Goal: Task Accomplishment & Management: Use online tool/utility

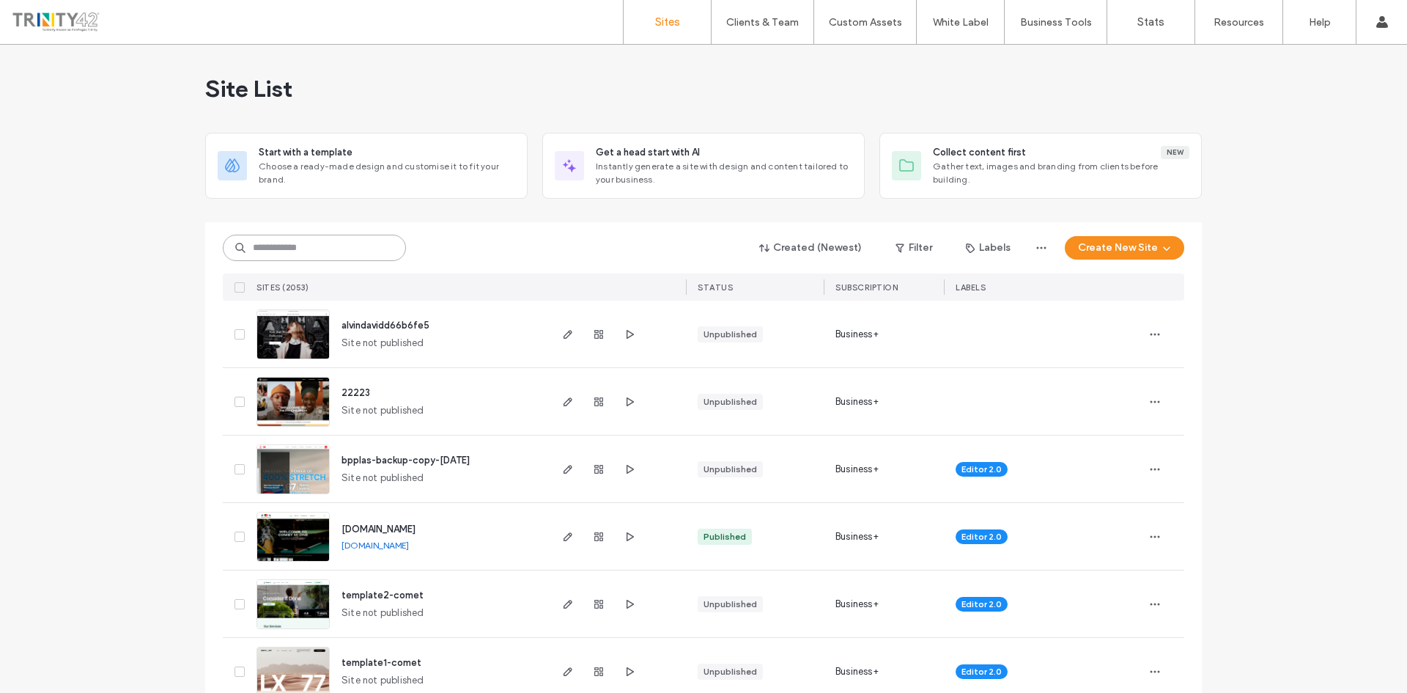
click at [298, 245] on input at bounding box center [314, 248] width 183 height 26
type input "**"
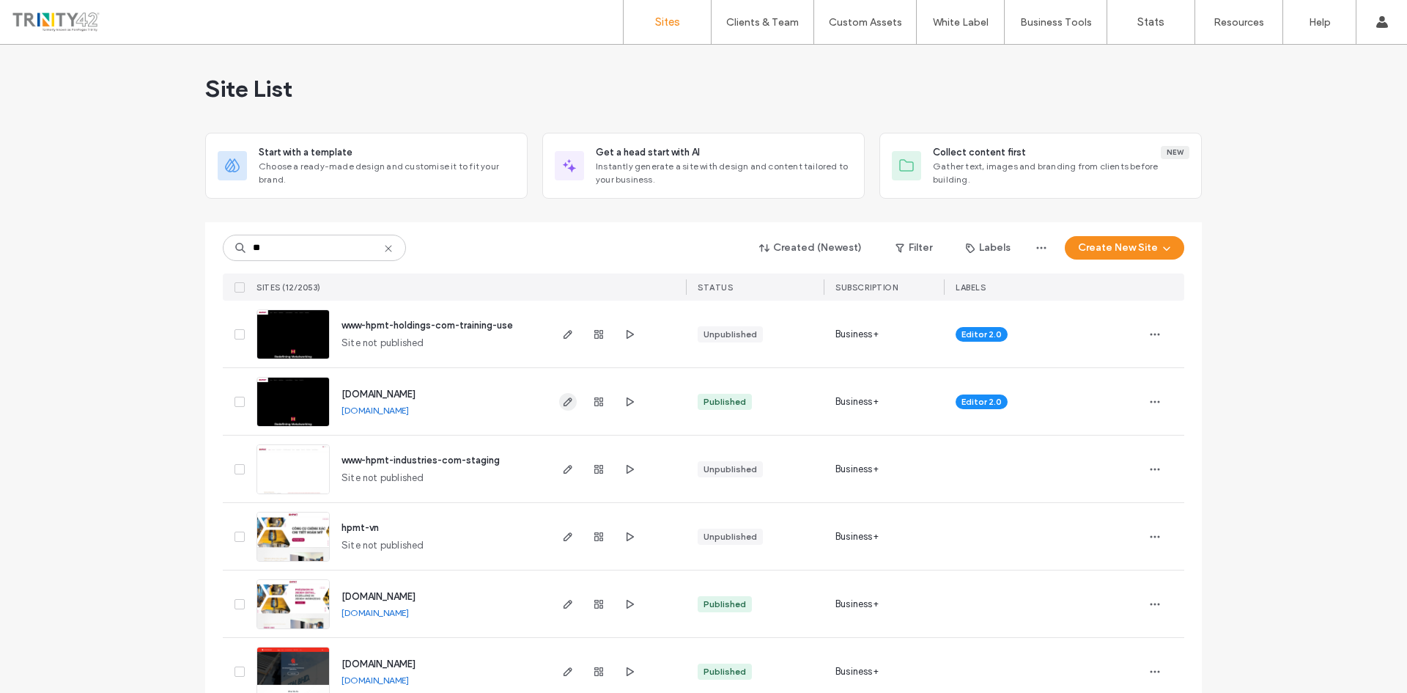
click at [562, 401] on icon "button" at bounding box center [568, 402] width 12 height 12
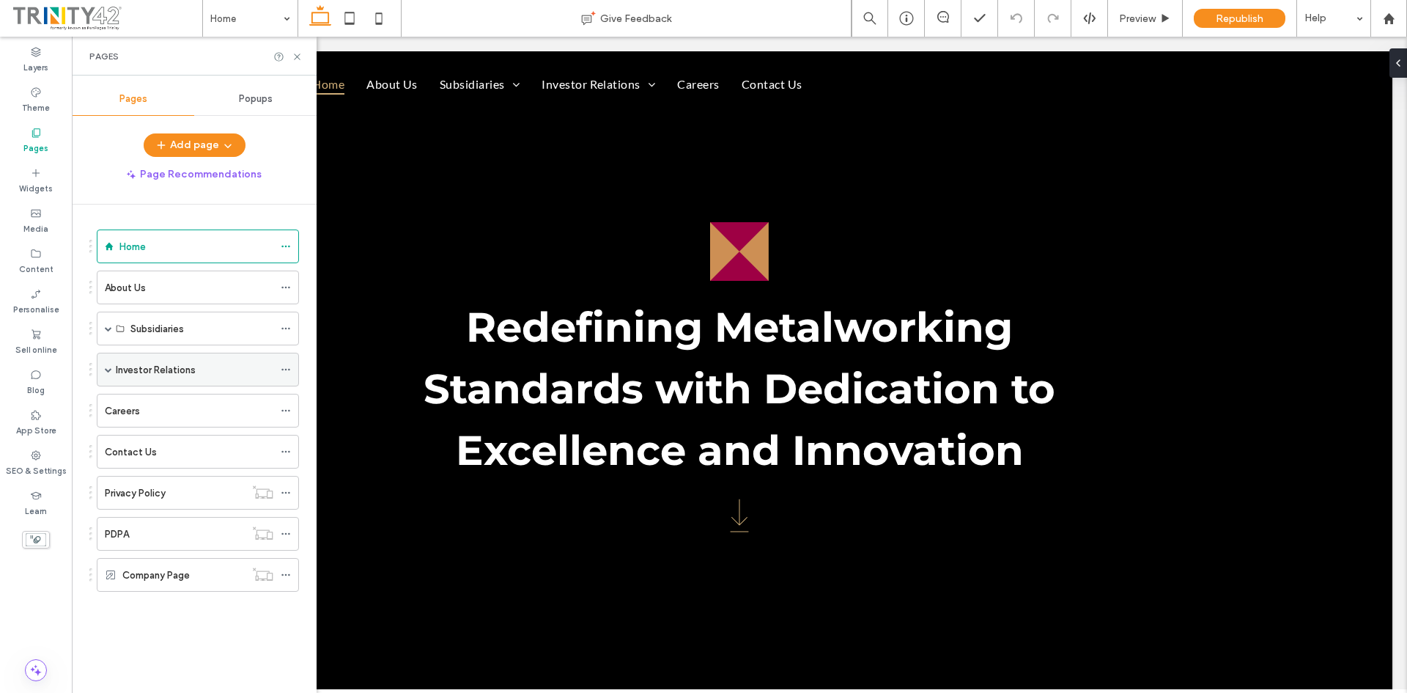
click at [174, 374] on label "Investor Relations" at bounding box center [156, 370] width 80 height 26
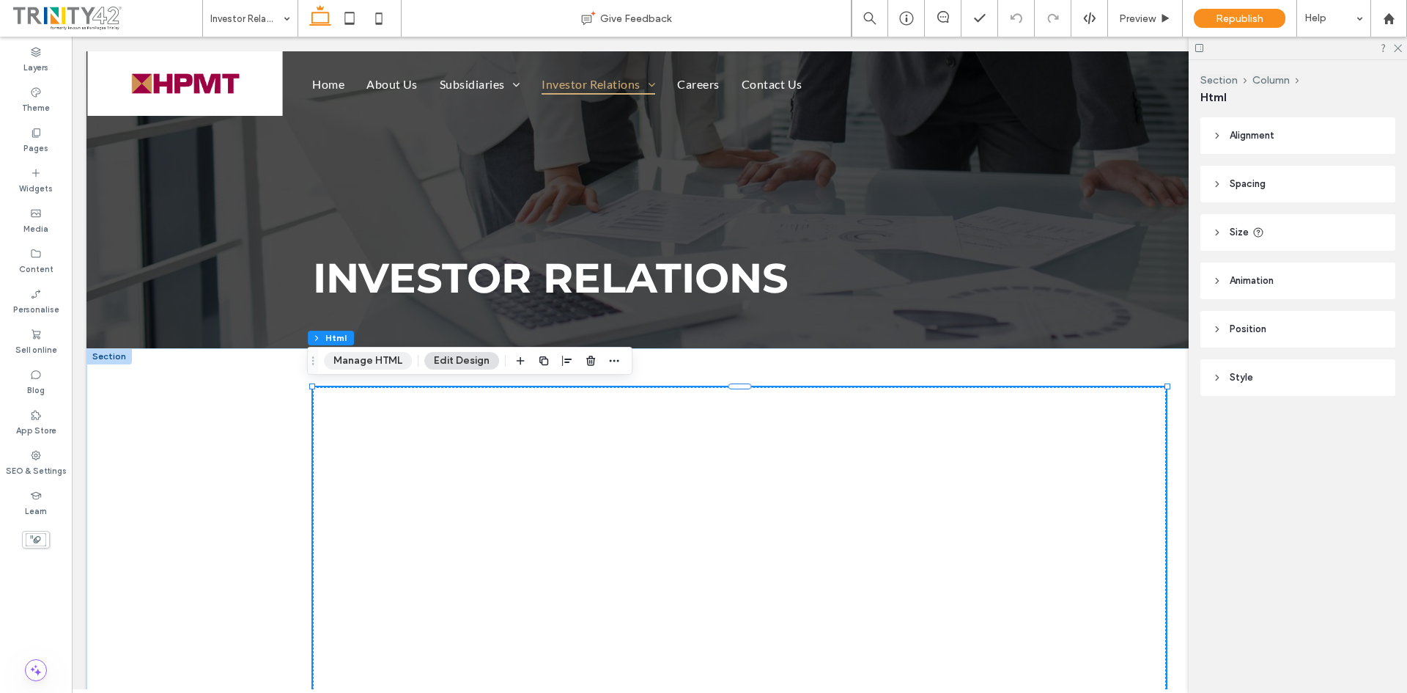
click at [357, 366] on button "Manage HTML" at bounding box center [368, 361] width 88 height 18
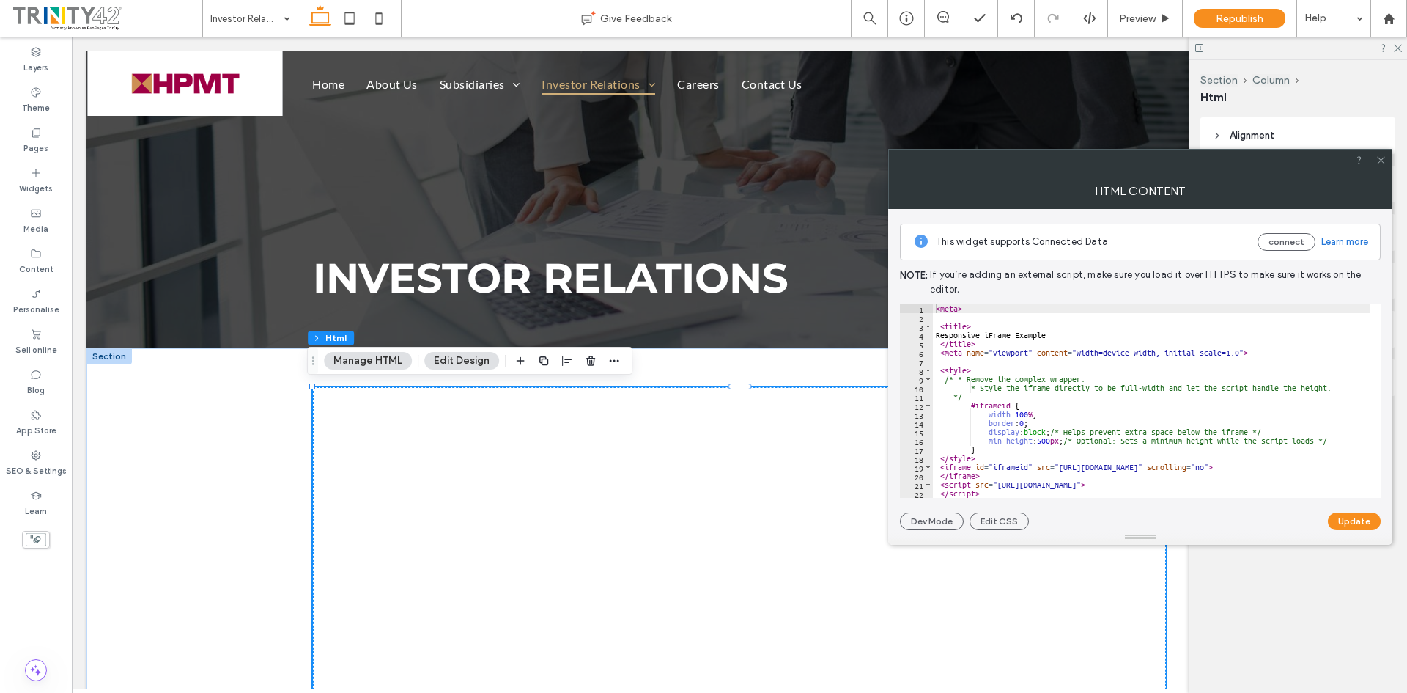
type textarea "**********"
click at [1061, 413] on div "< meta > < title > Responsive iFrame Example </ title > < meta name = "viewport…" at bounding box center [1152, 409] width 438 height 211
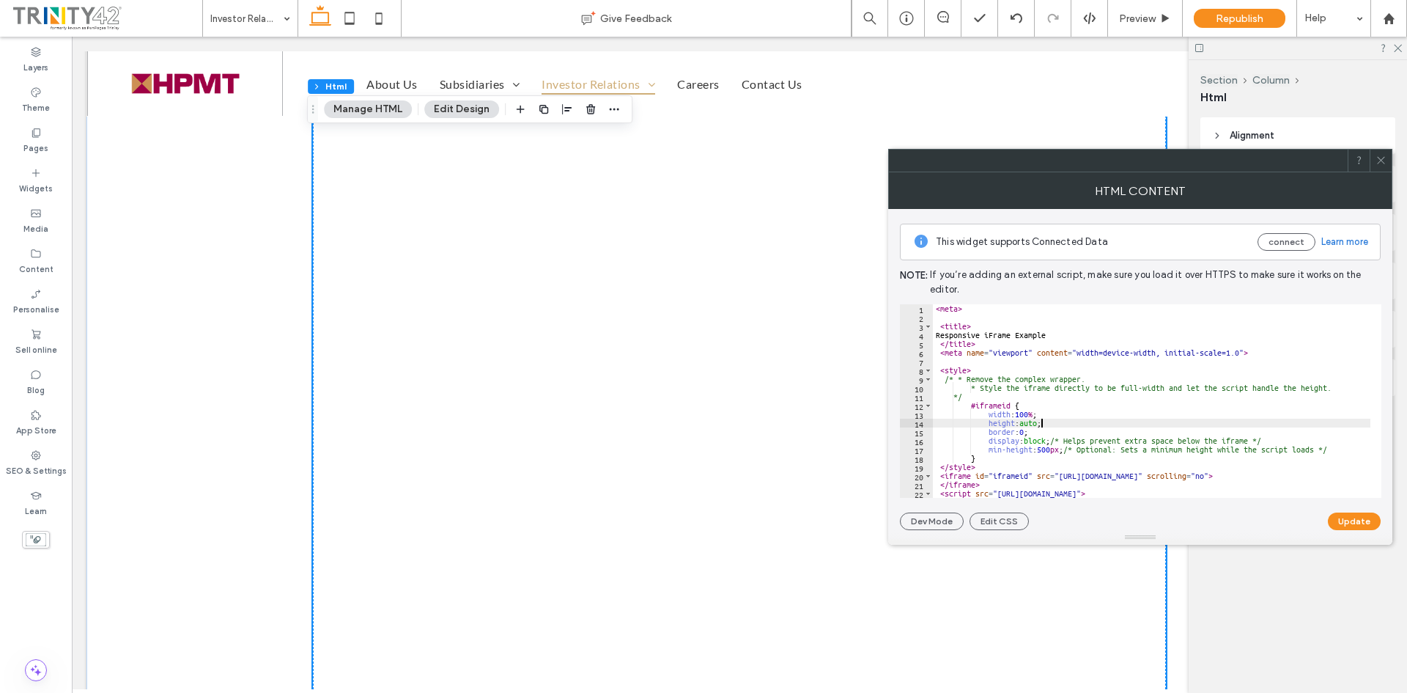
scroll to position [1393, 0]
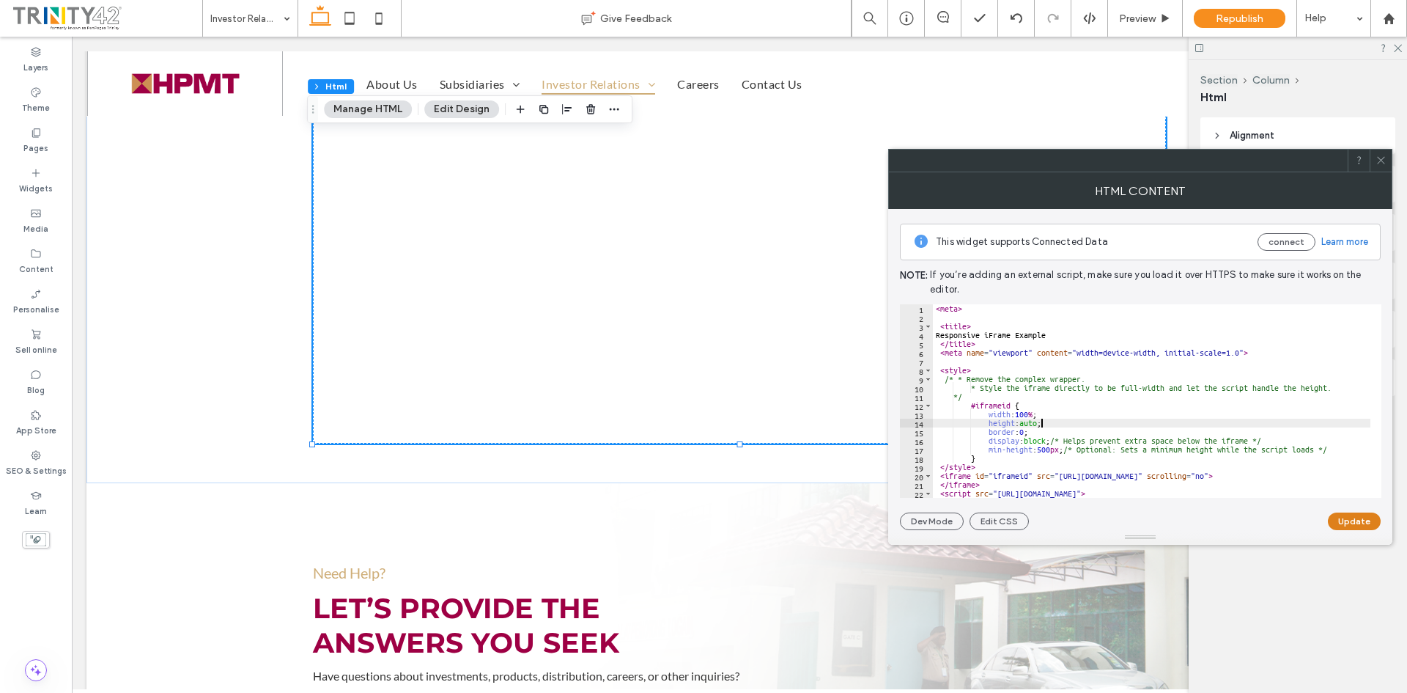
type textarea "**********"
click at [1336, 519] on button "Update" at bounding box center [1354, 521] width 53 height 18
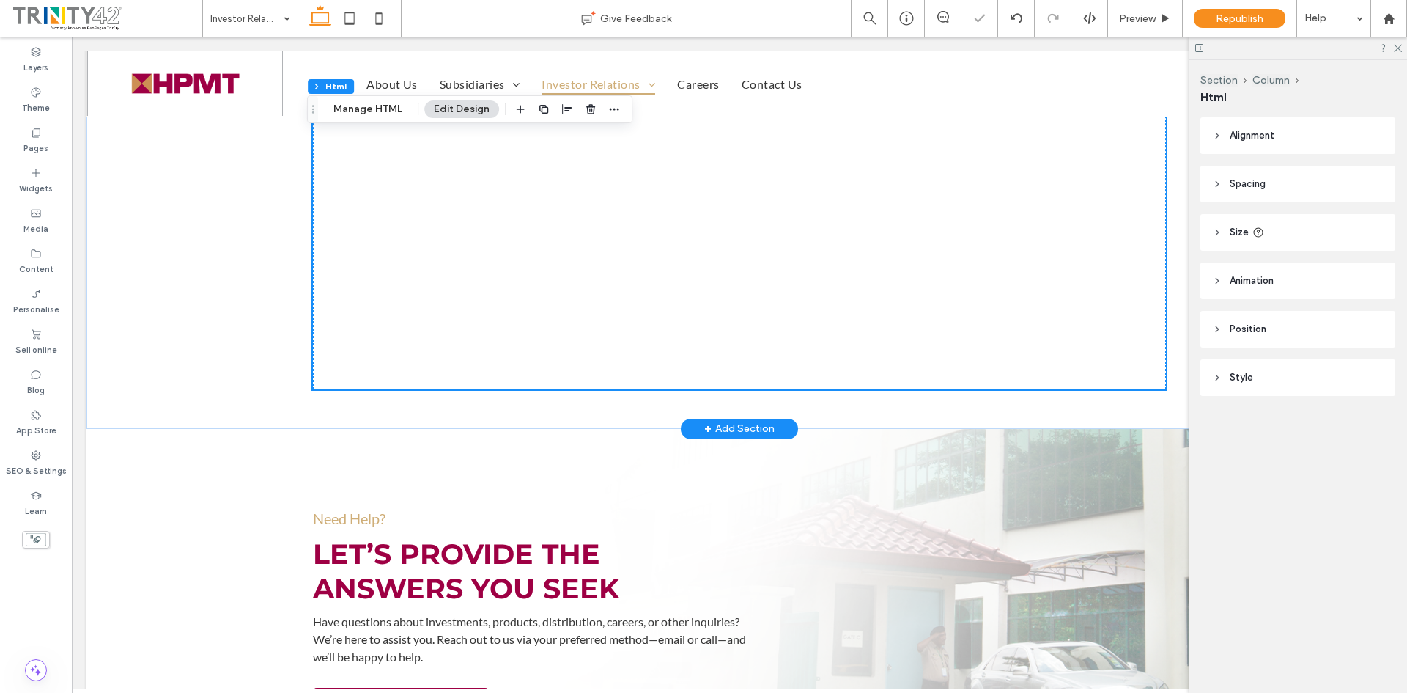
scroll to position [1466, 0]
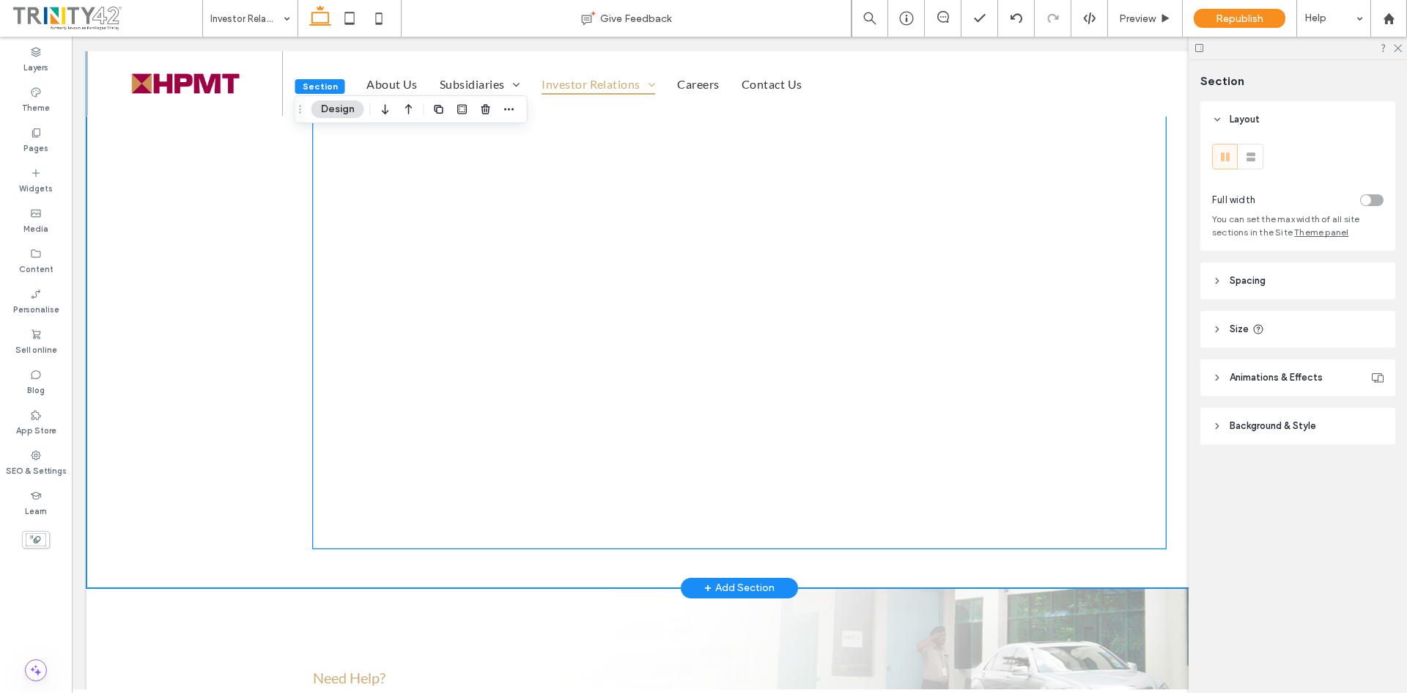
scroll to position [1319, 0]
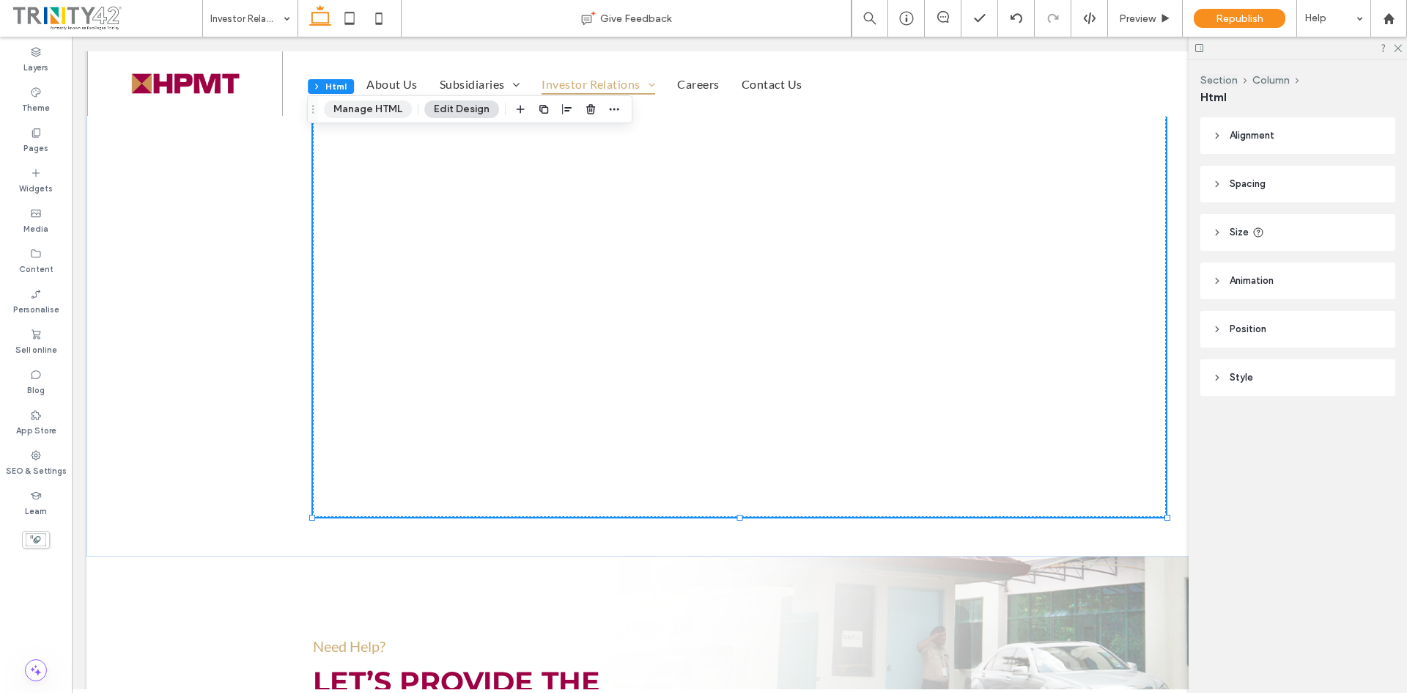
click at [342, 115] on button "Manage HTML" at bounding box center [368, 109] width 88 height 18
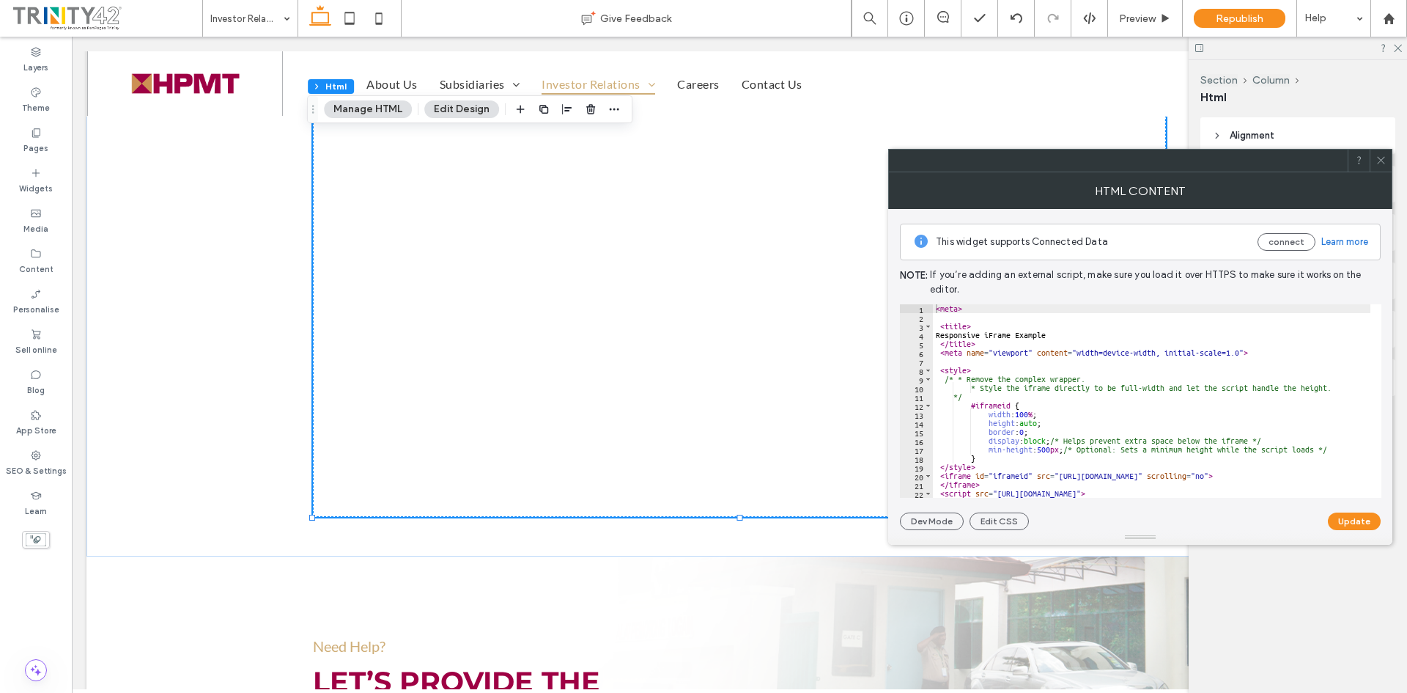
scroll to position [0, 0]
click at [1382, 163] on icon at bounding box center [1381, 160] width 11 height 11
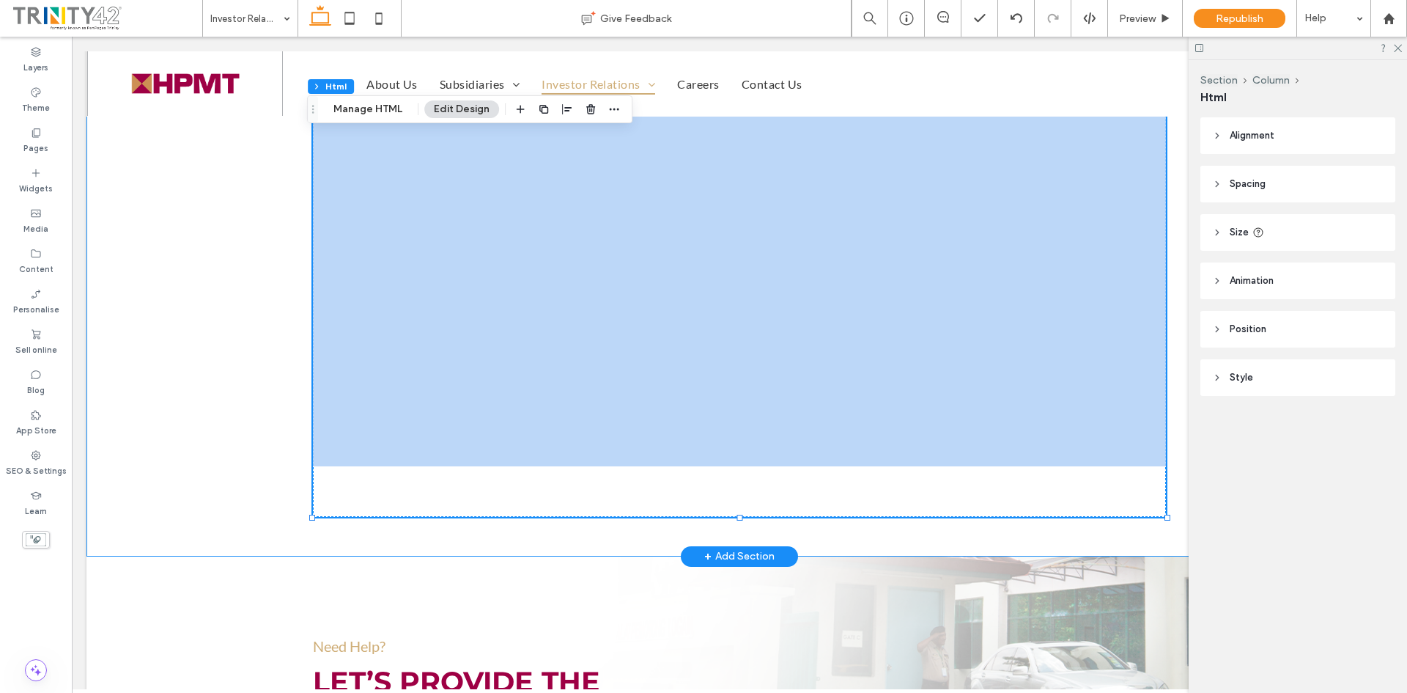
drag, startPoint x: 730, startPoint y: 515, endPoint x: 726, endPoint y: 532, distance: 18.0
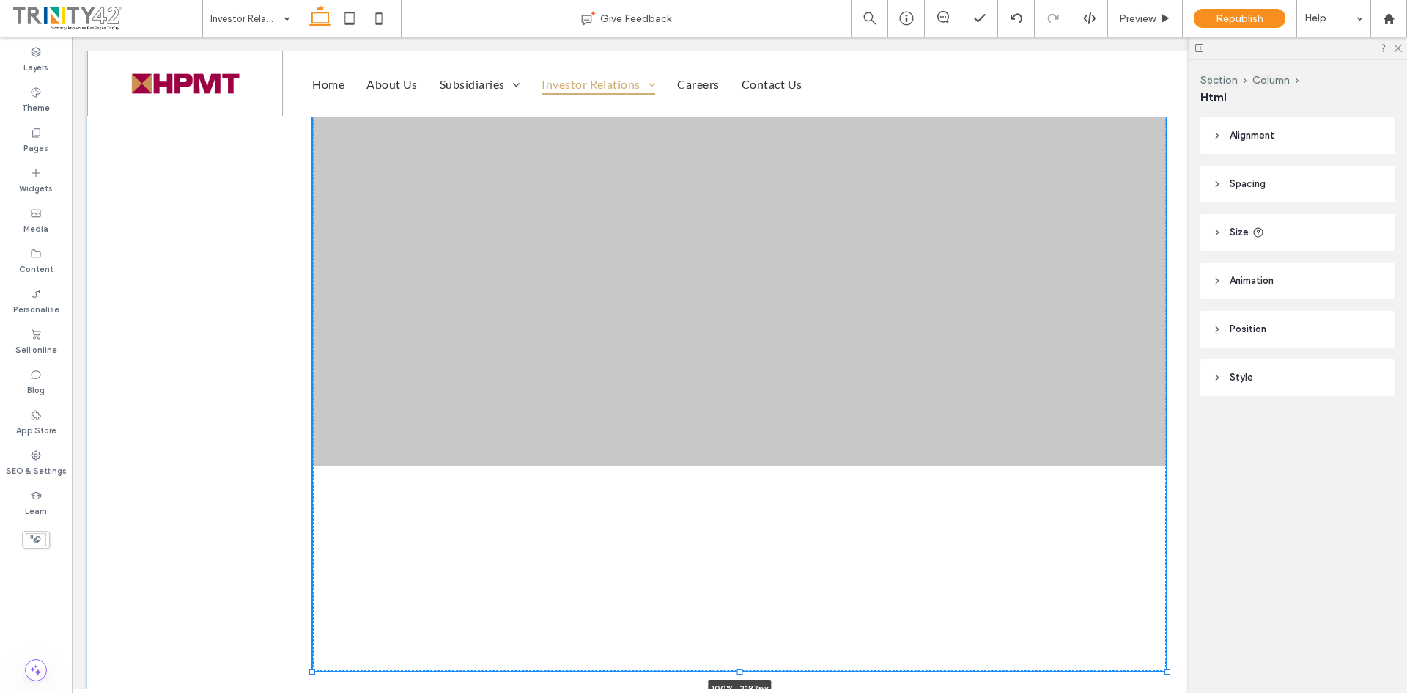
drag, startPoint x: 736, startPoint y: 515, endPoint x: 732, endPoint y: 597, distance: 82.2
type input "****"
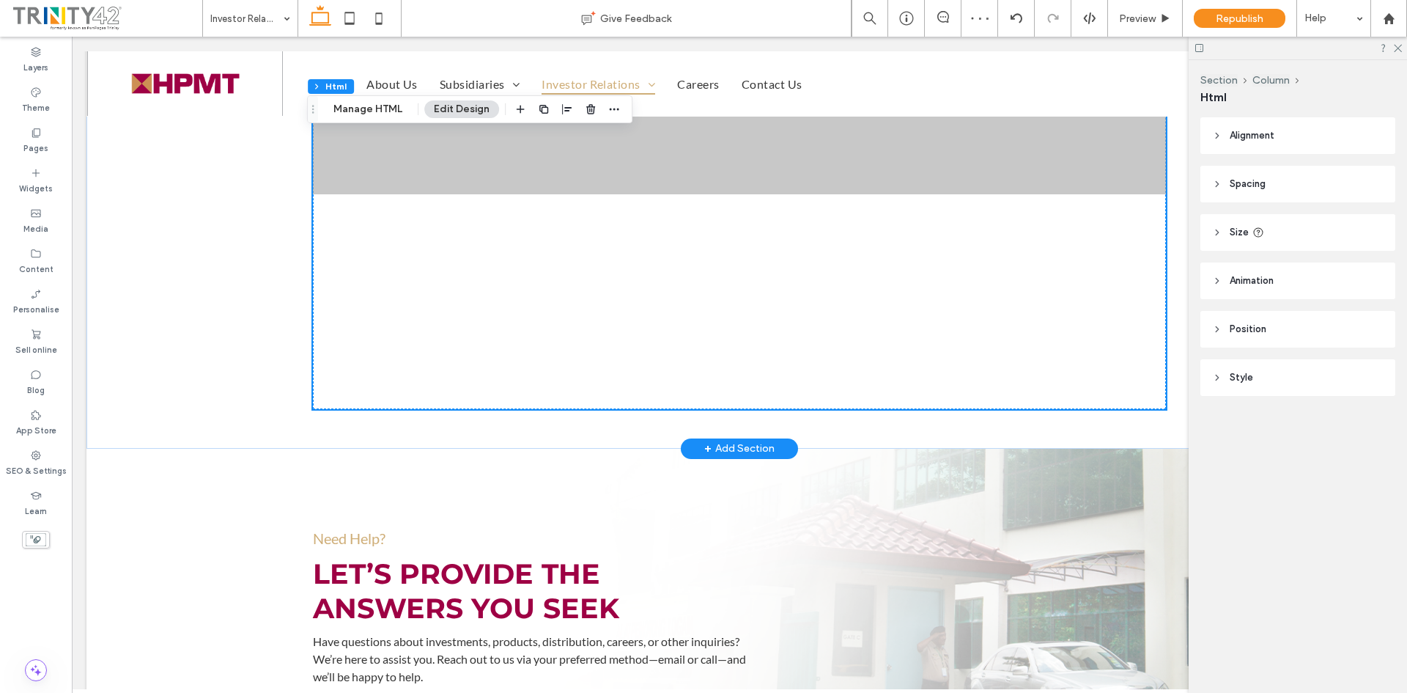
scroll to position [1612, 0]
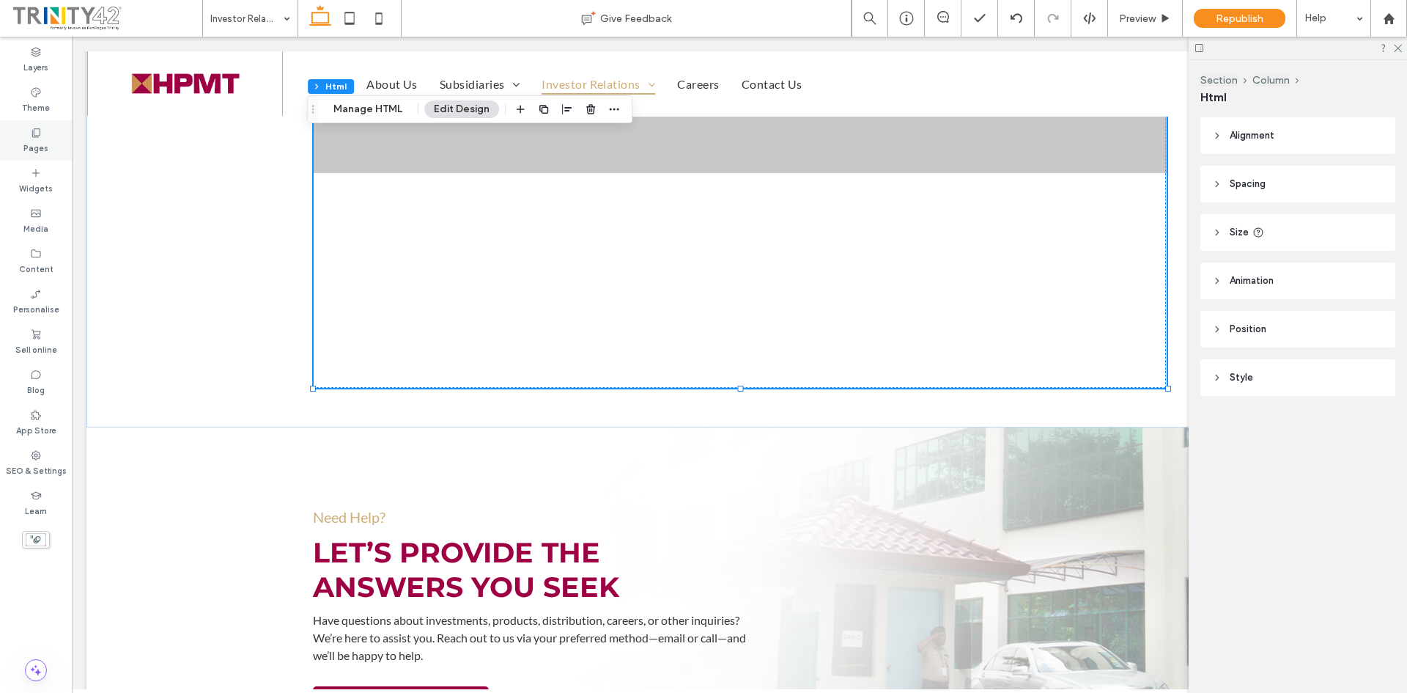
click at [38, 134] on icon at bounding box center [36, 133] width 12 height 12
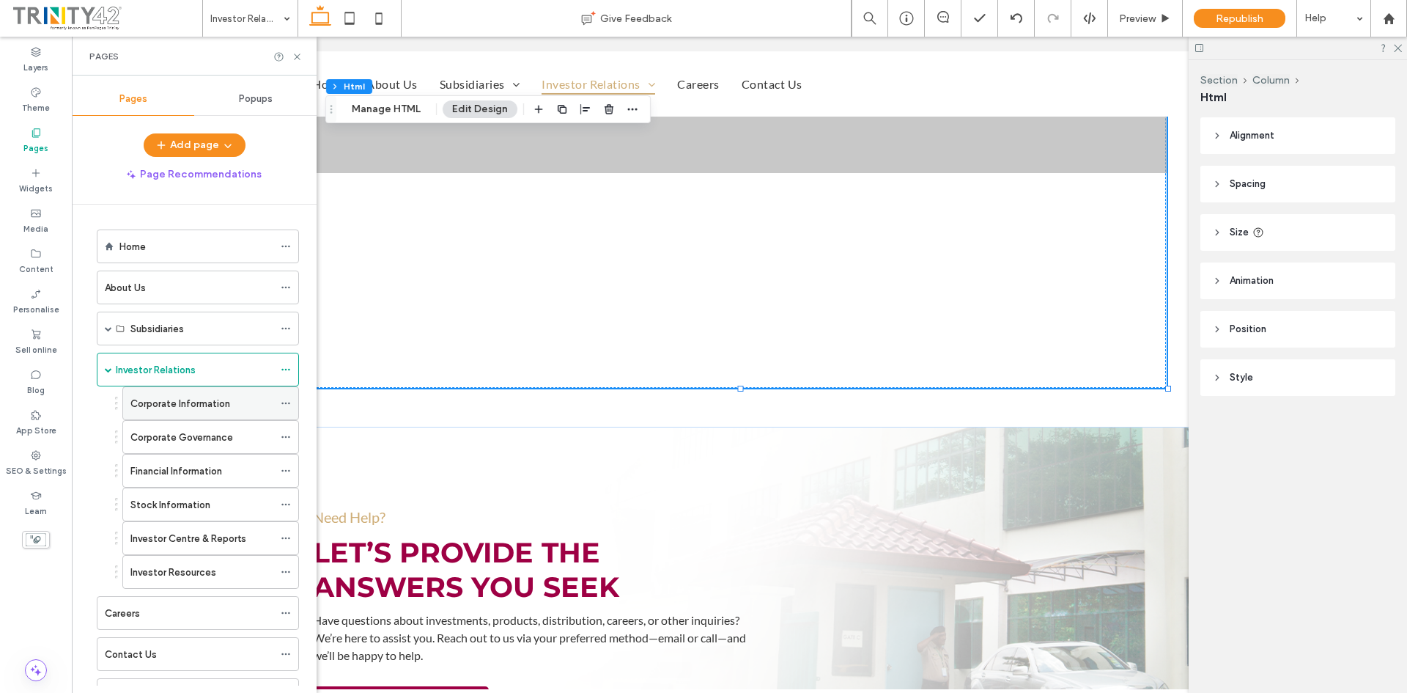
click at [195, 402] on label "Corporate Information" at bounding box center [180, 404] width 100 height 26
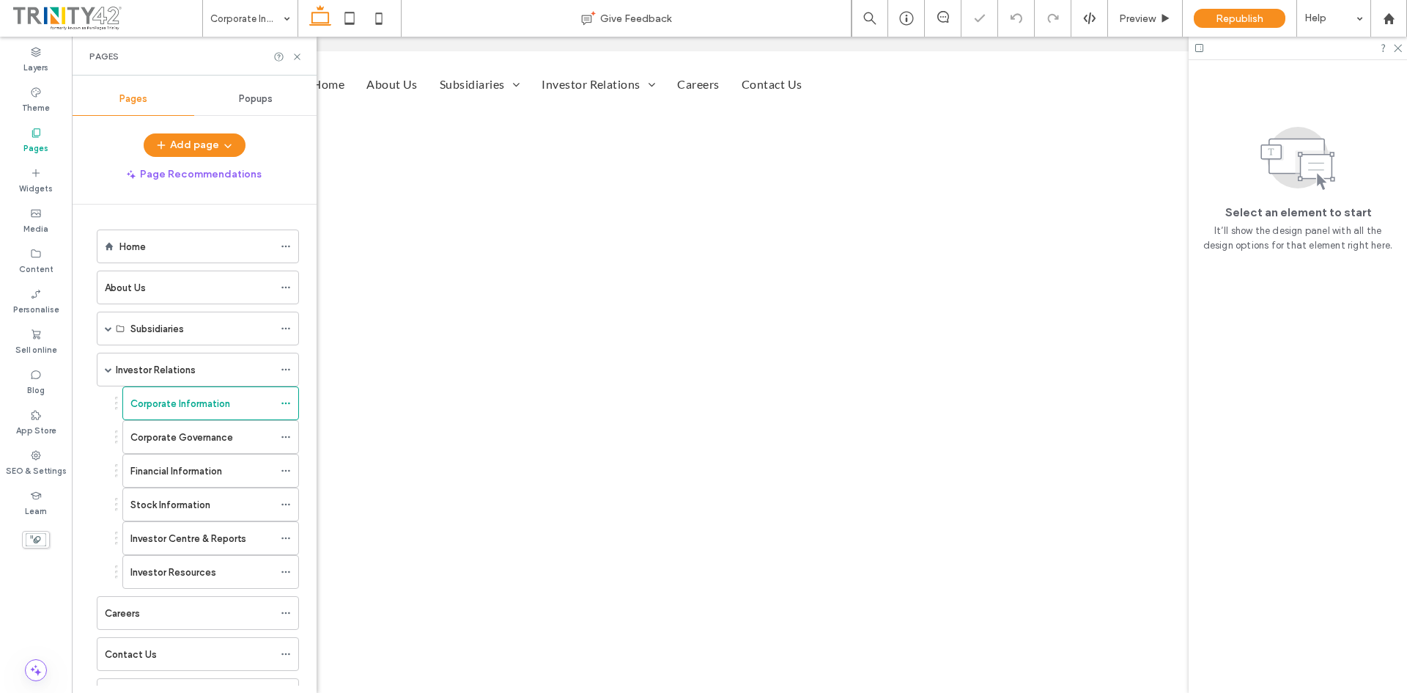
scroll to position [366, 0]
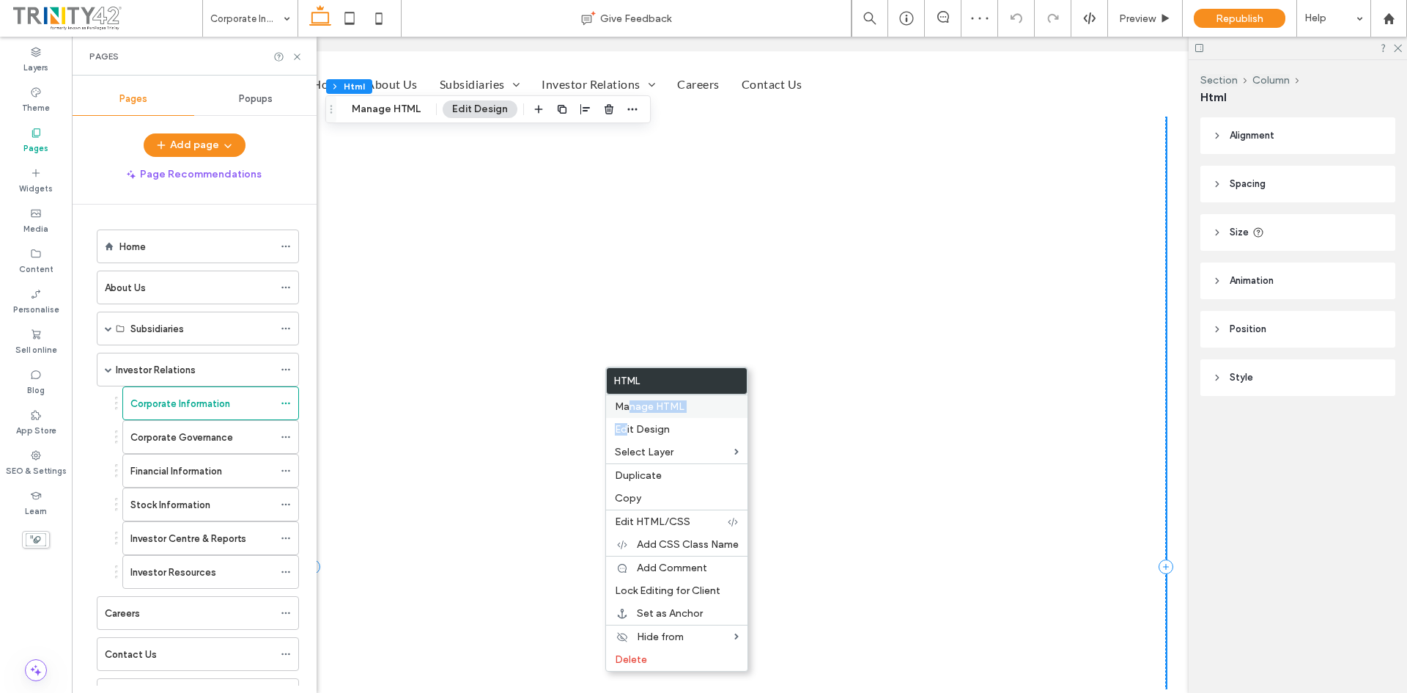
drag, startPoint x: 627, startPoint y: 429, endPoint x: 627, endPoint y: 399, distance: 30.8
click at [627, 399] on div "Html Manage HTML Edit Design Select Layer Duplicate Copy Edit HTML/CSS Add CSS …" at bounding box center [676, 518] width 143 height 305
click at [627, 399] on div "Manage HTML" at bounding box center [676, 405] width 141 height 23
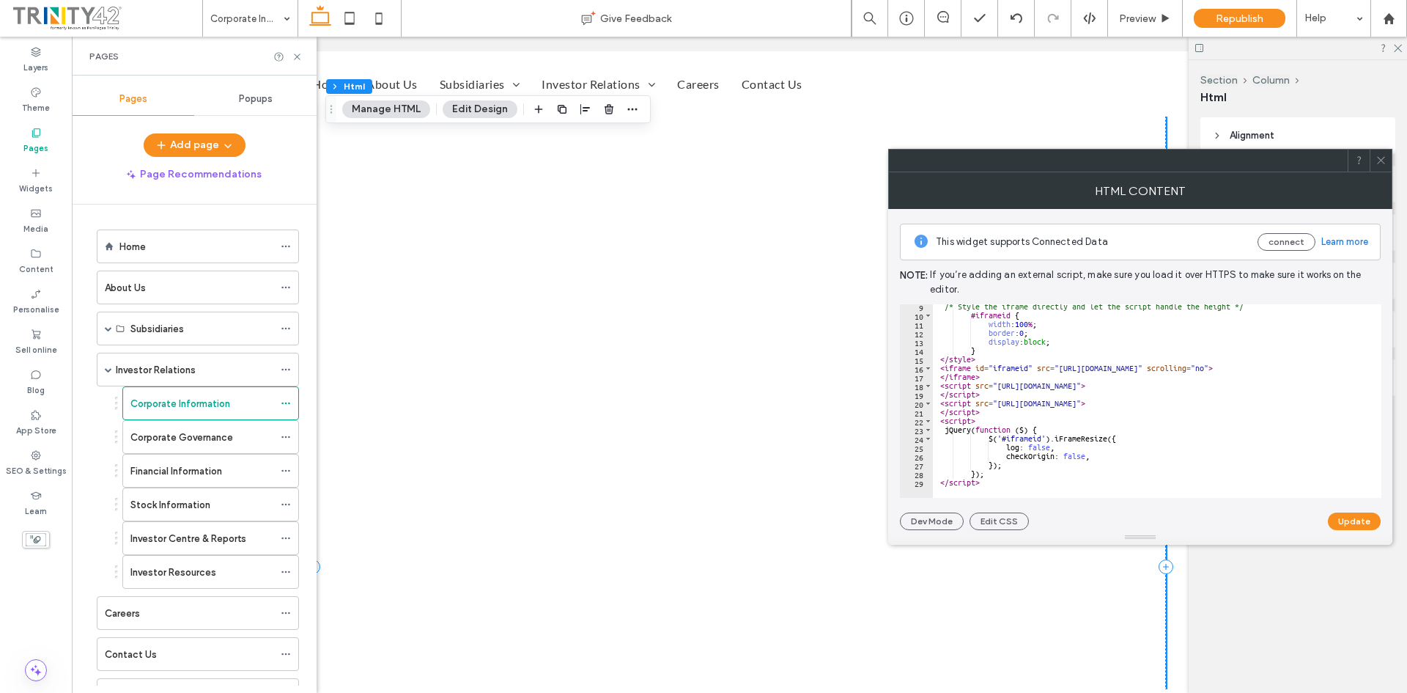
scroll to position [0, 0]
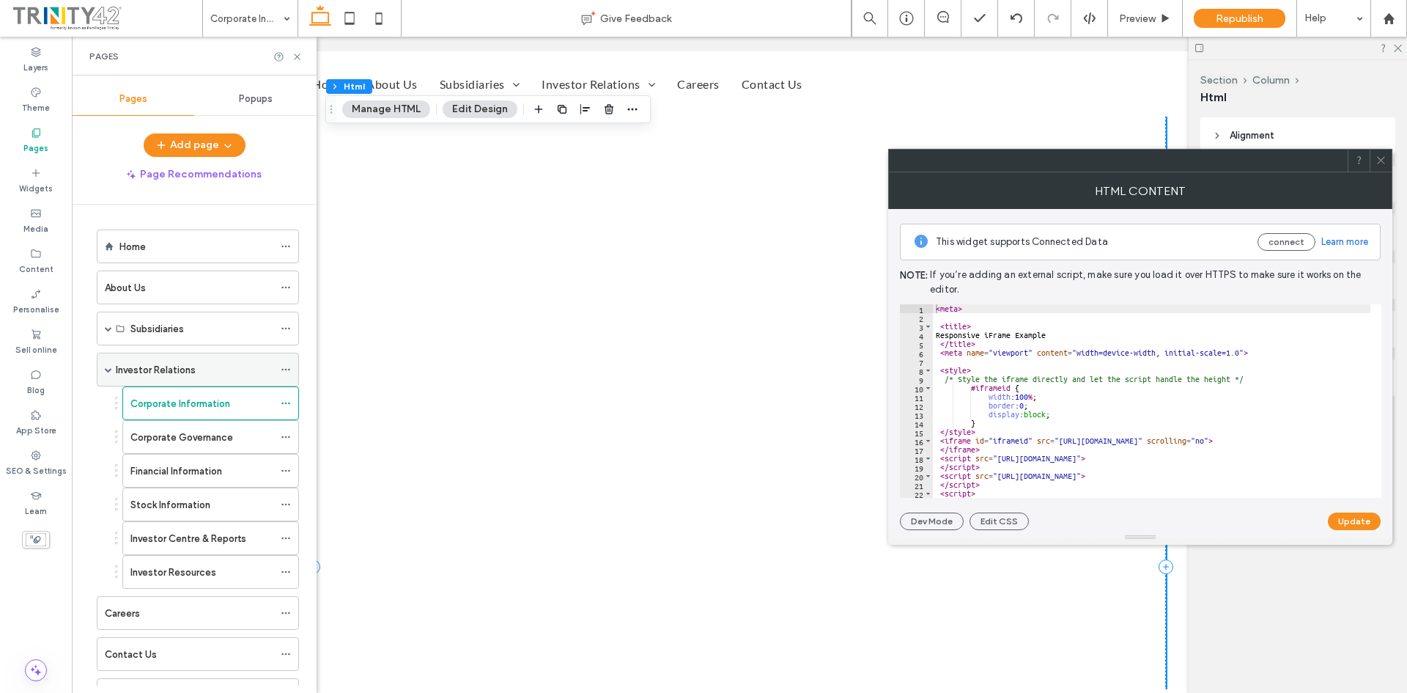
click at [175, 364] on label "Investor Relations" at bounding box center [156, 370] width 80 height 26
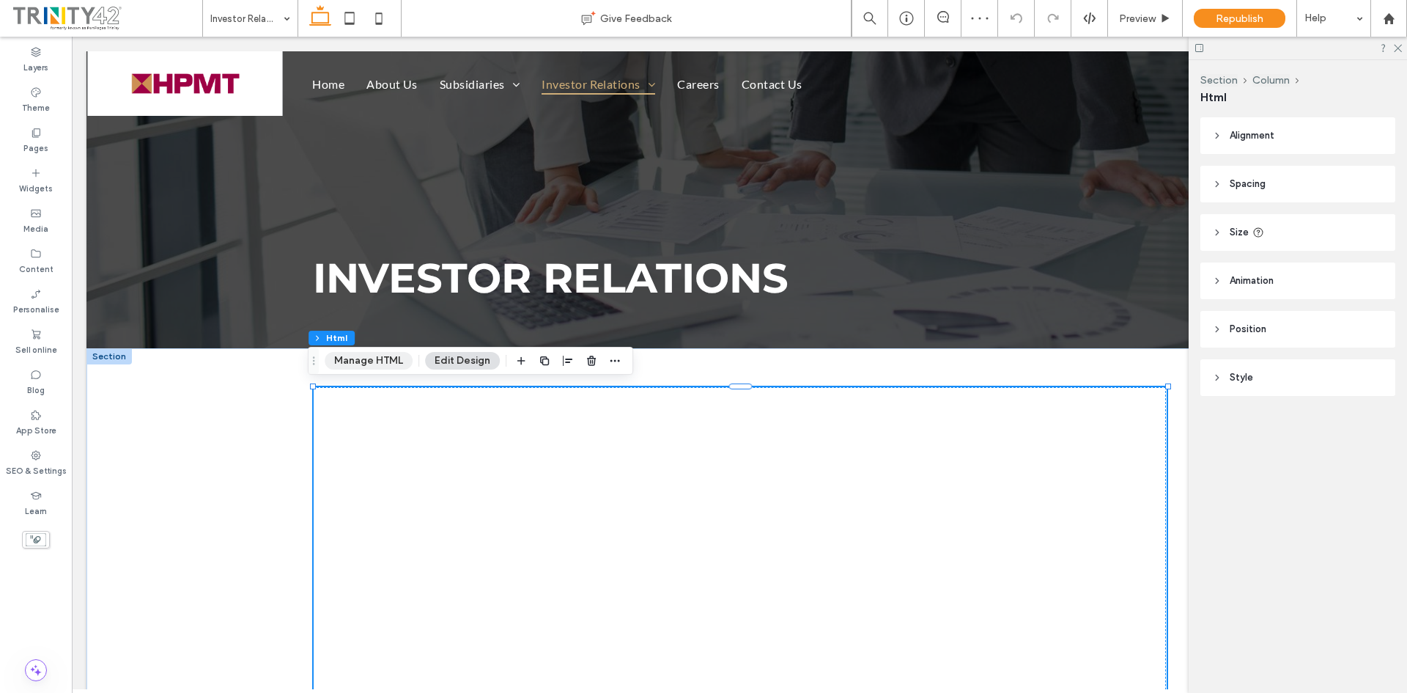
click at [373, 363] on button "Manage HTML" at bounding box center [369, 361] width 88 height 18
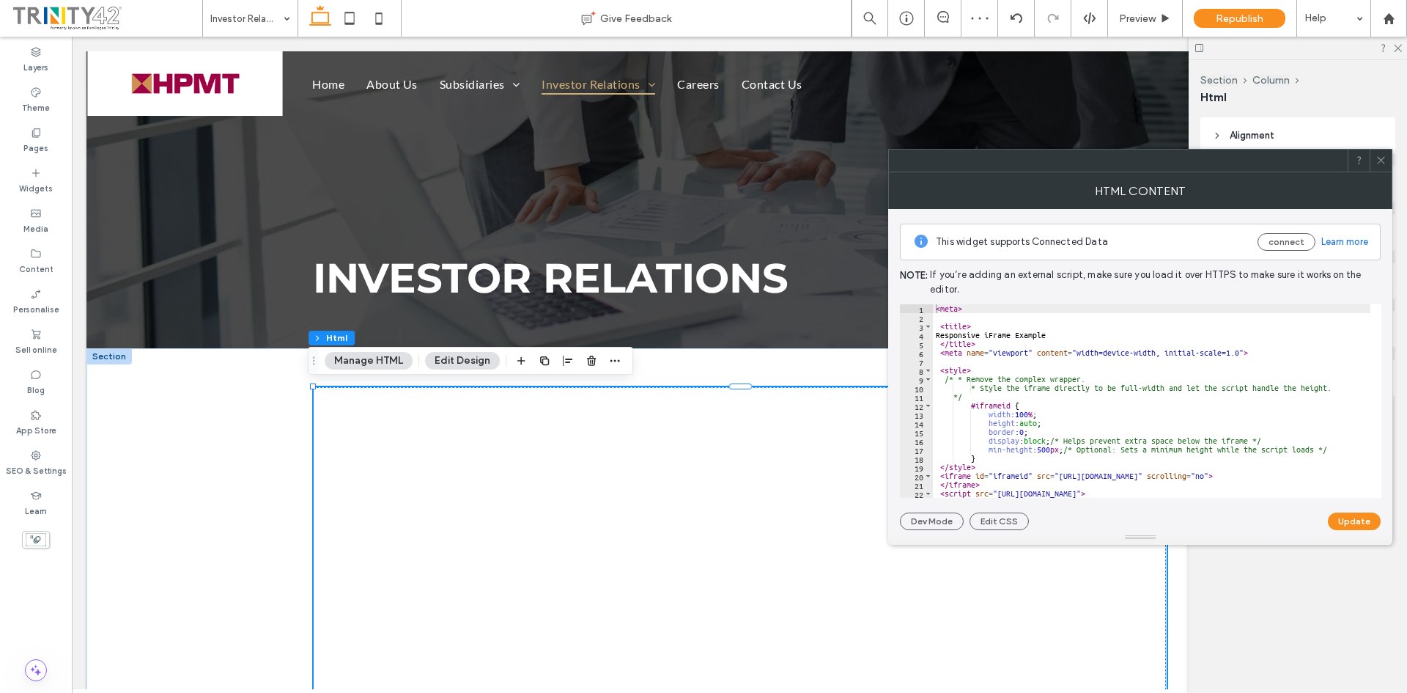
click at [1005, 383] on div "< meta > < title > Responsive iFrame Example </ title > < meta name = "viewport…" at bounding box center [1154, 409] width 442 height 211
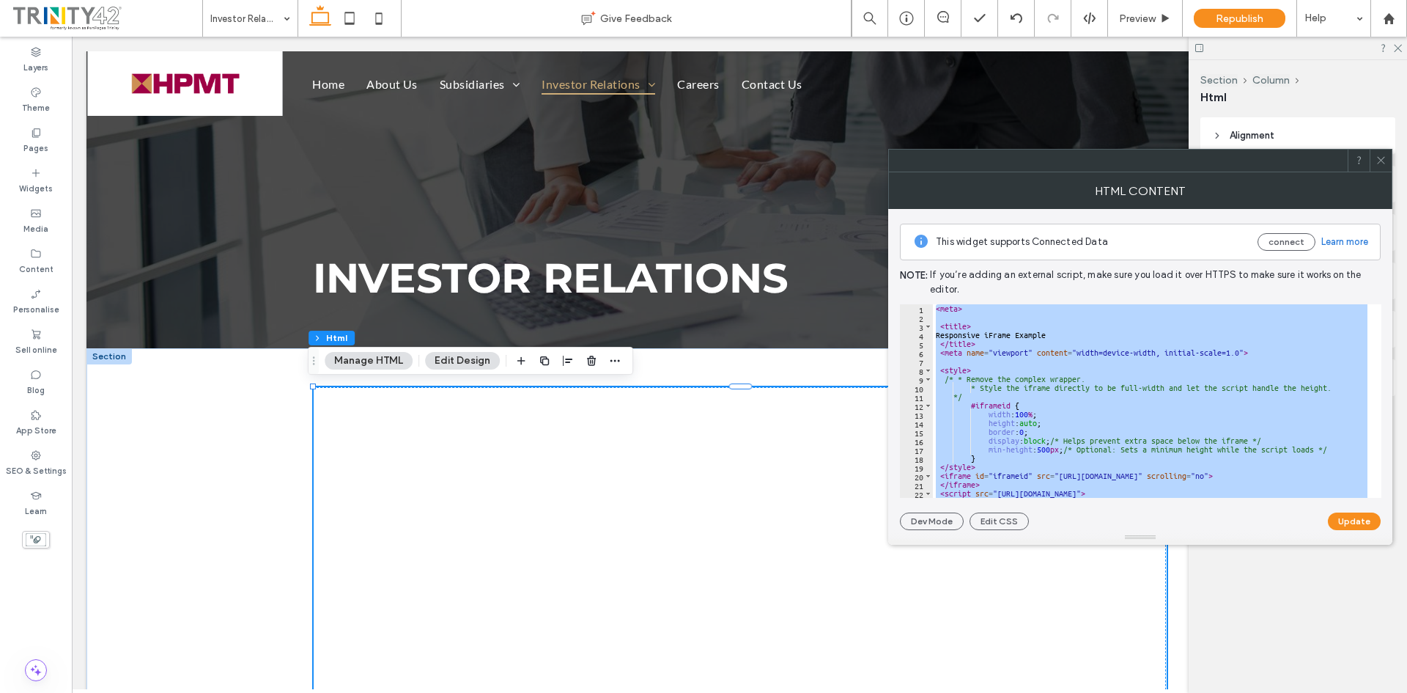
click at [1067, 399] on div "< meta > < title > Responsive iFrame Example </ title > < meta name = "viewport…" at bounding box center [1152, 400] width 438 height 193
paste textarea "Cursor at row 34"
type textarea "*******"
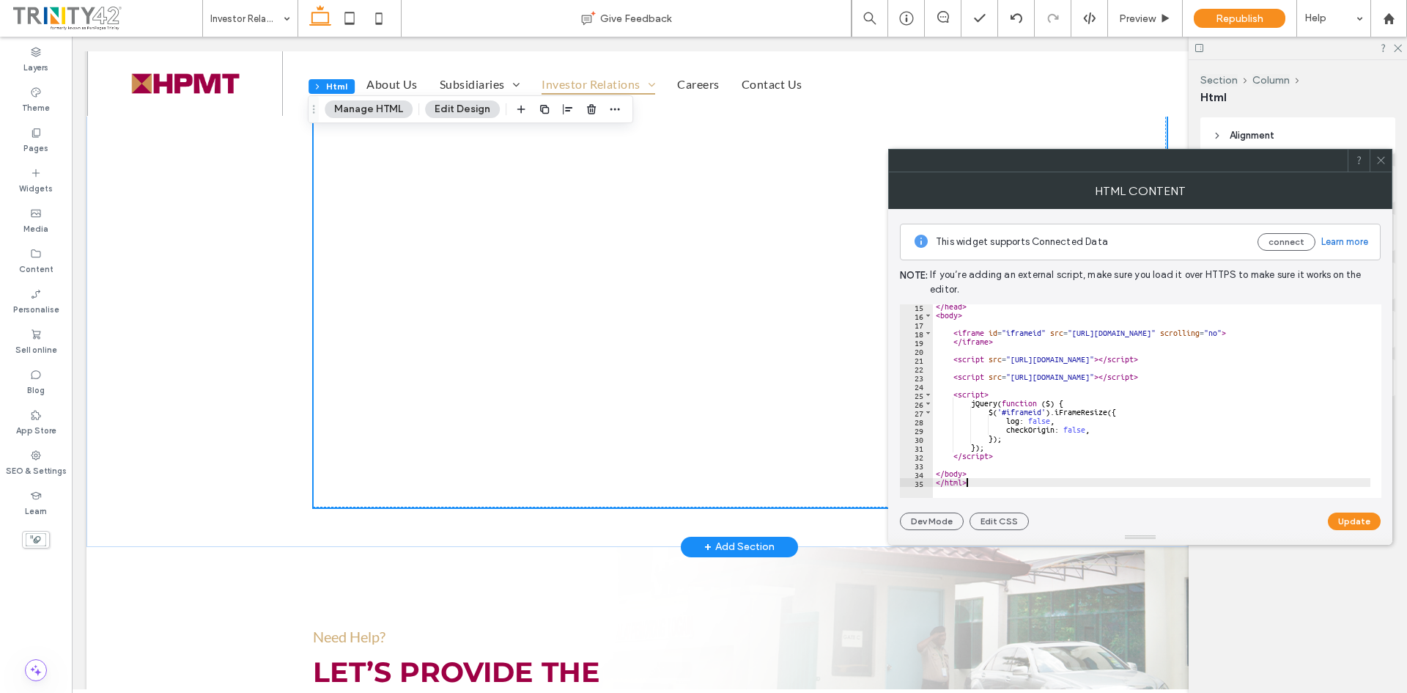
scroll to position [1539, 0]
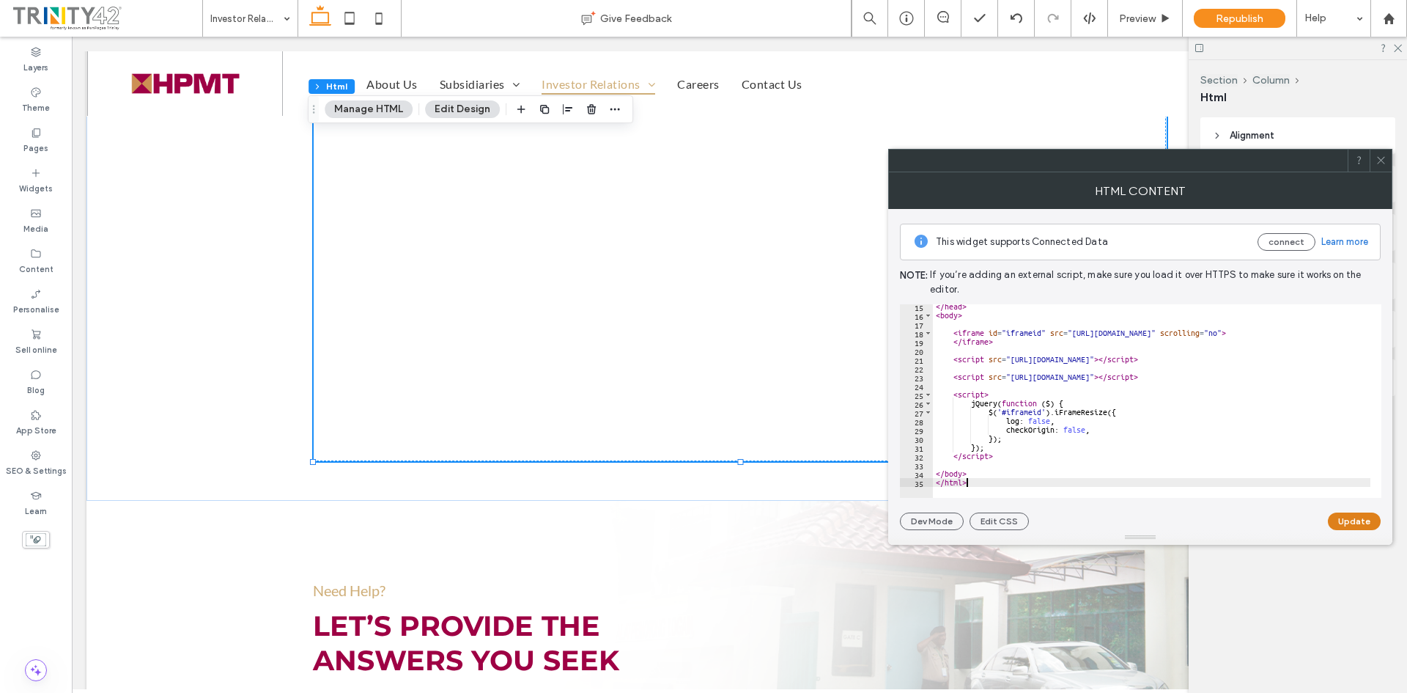
click at [1346, 523] on button "Update" at bounding box center [1354, 521] width 53 height 18
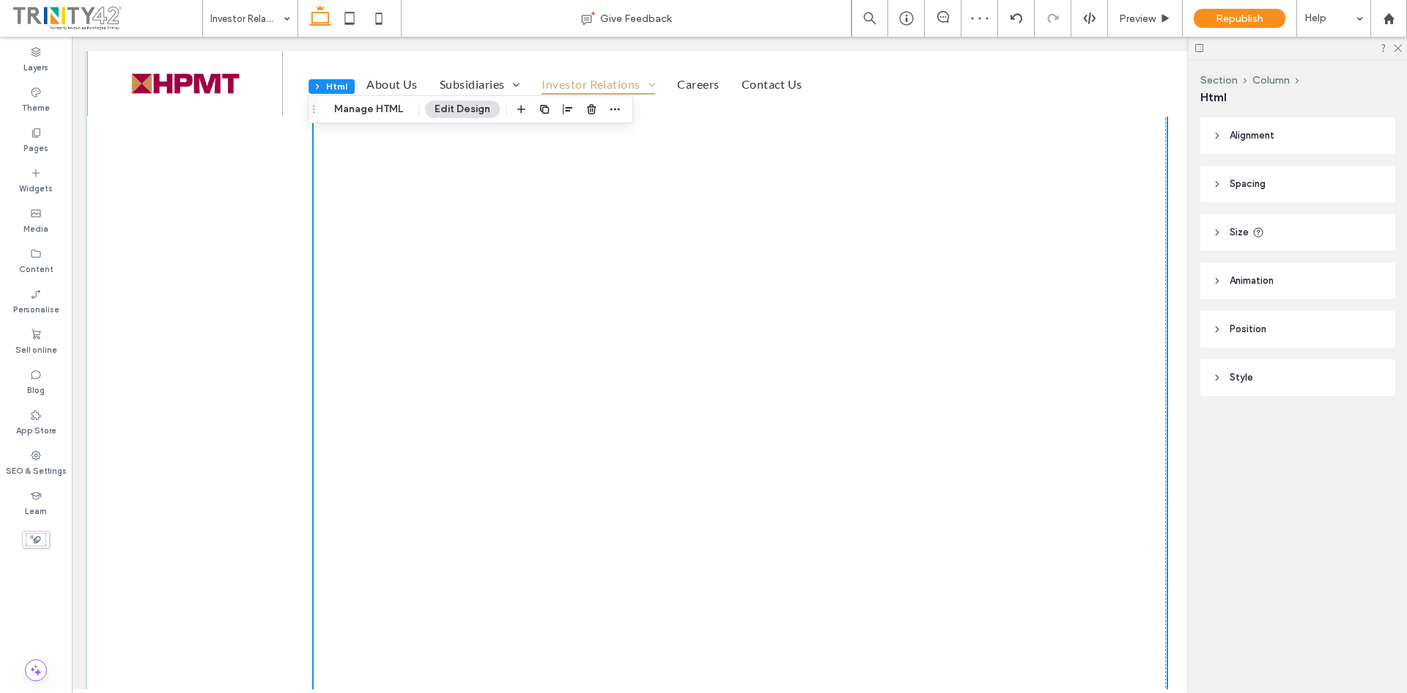
scroll to position [440, 0]
click at [1258, 15] on span "Republish" at bounding box center [1240, 18] width 48 height 12
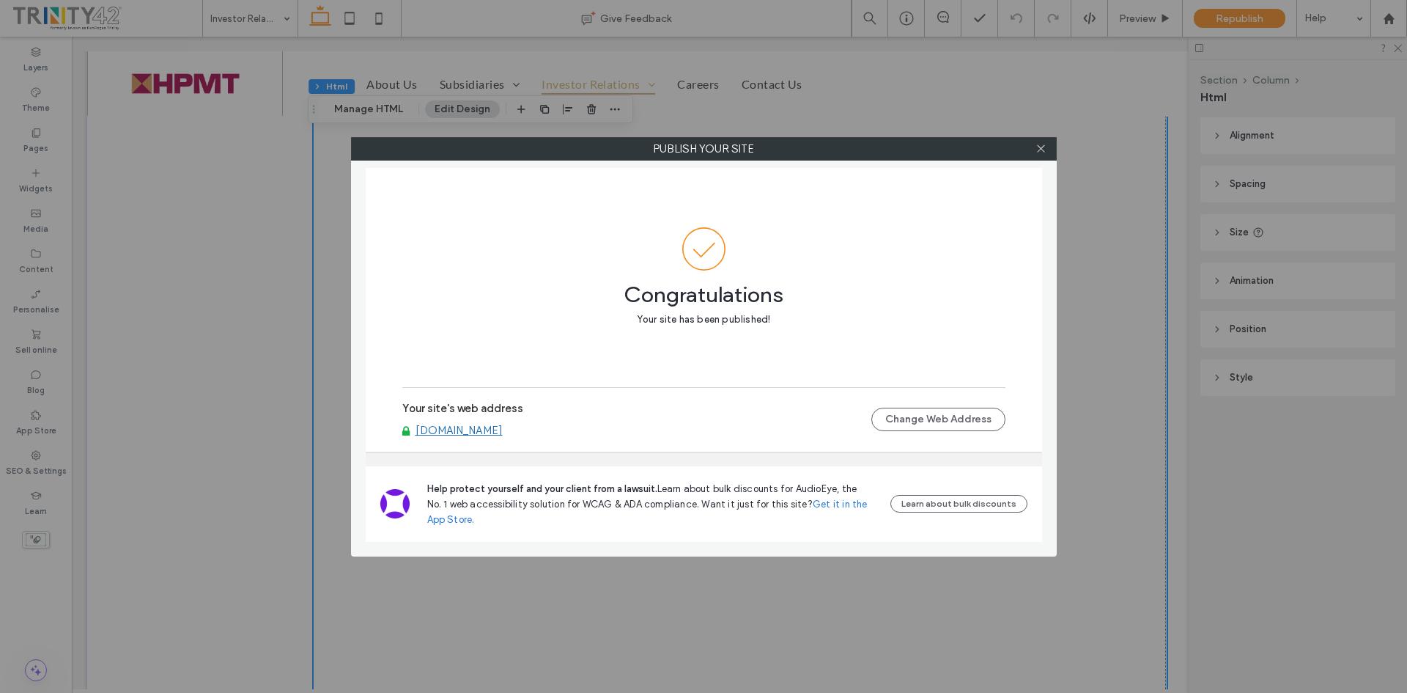
click at [1031, 151] on div at bounding box center [1041, 149] width 22 height 22
click at [1036, 149] on icon at bounding box center [1041, 148] width 11 height 11
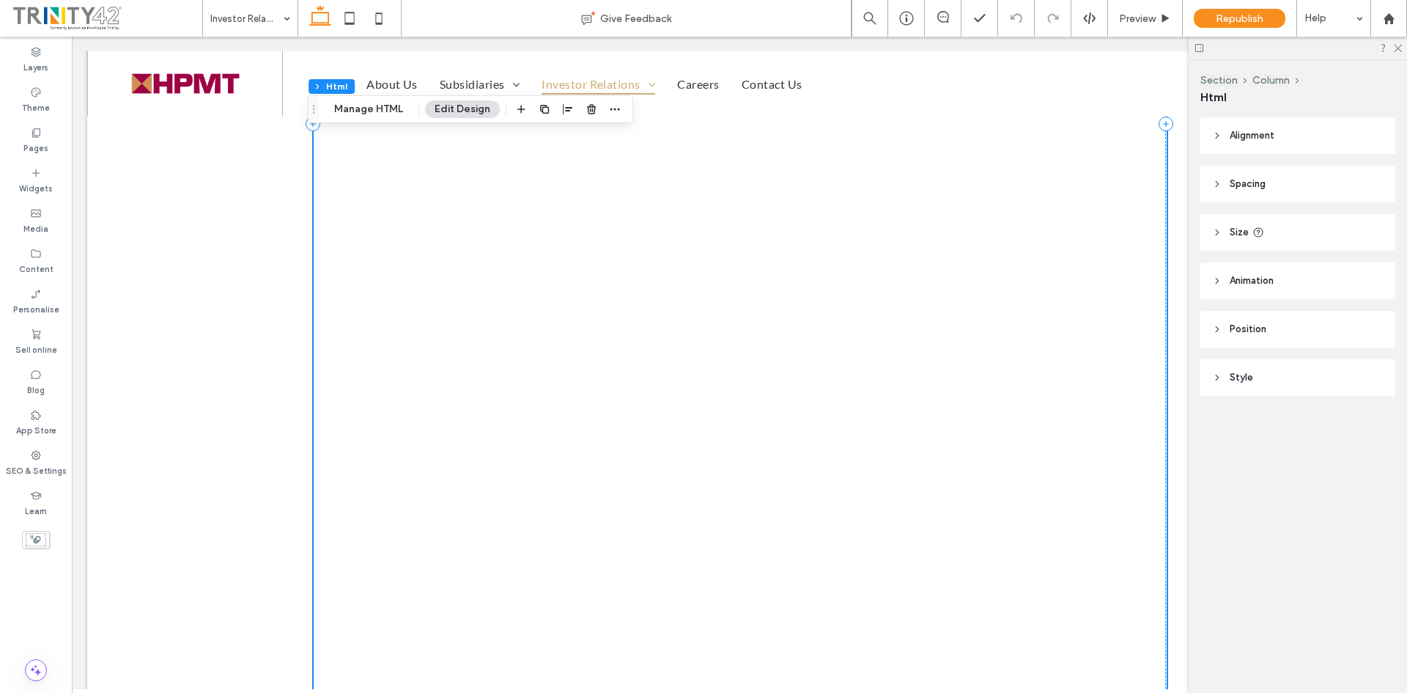
scroll to position [1393, 0]
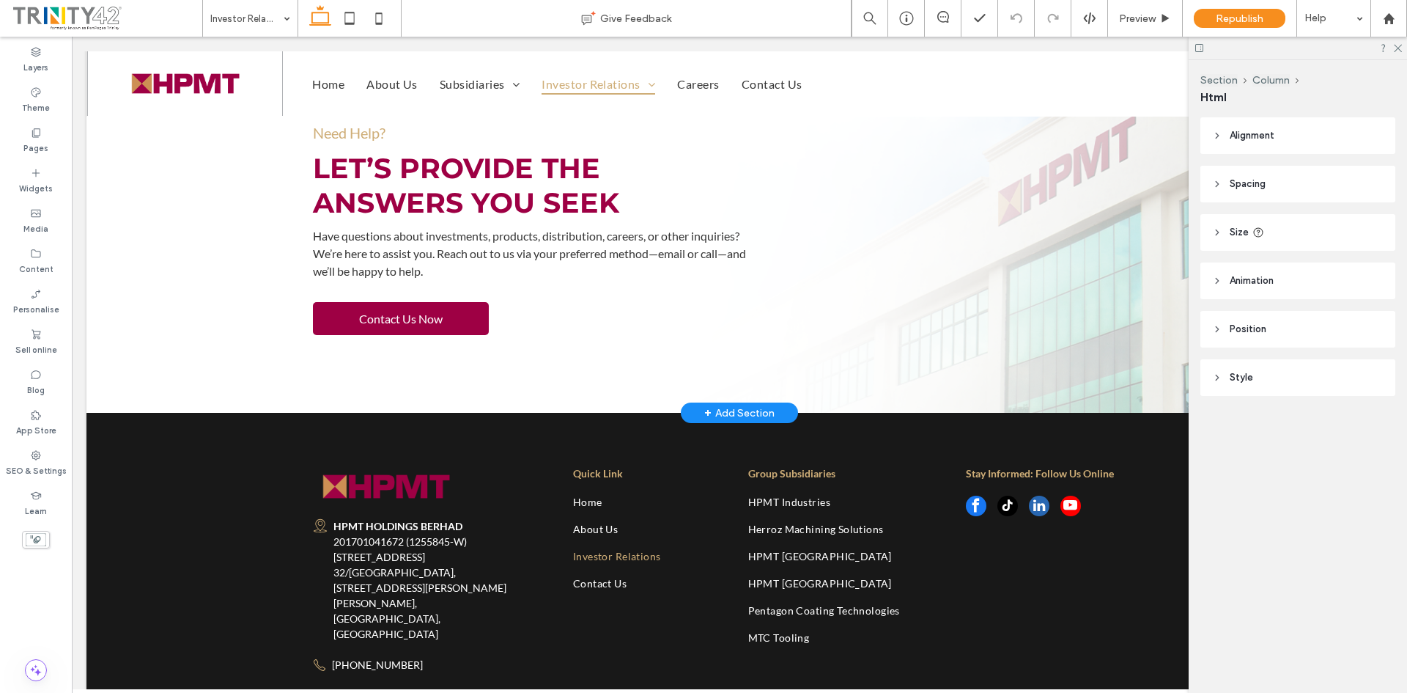
drag, startPoint x: 734, startPoint y: 607, endPoint x: 773, endPoint y: 306, distance: 303.8
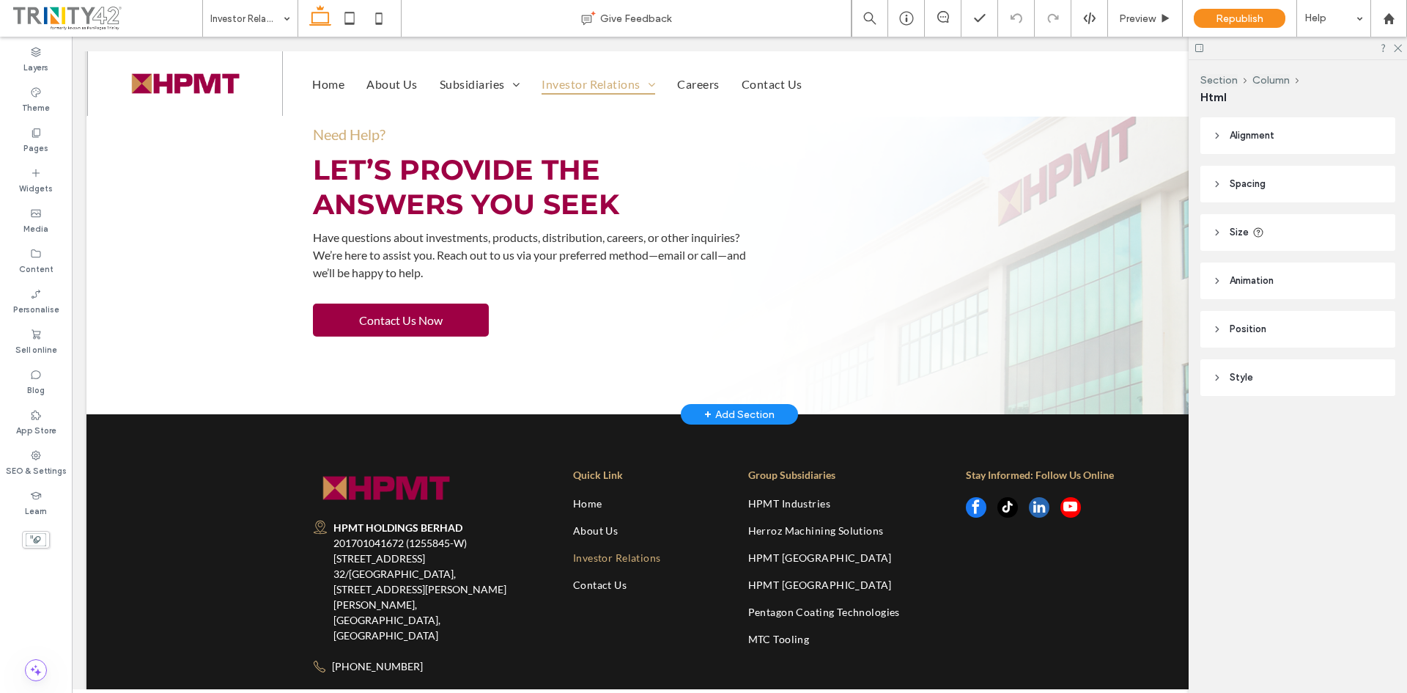
type input "****"
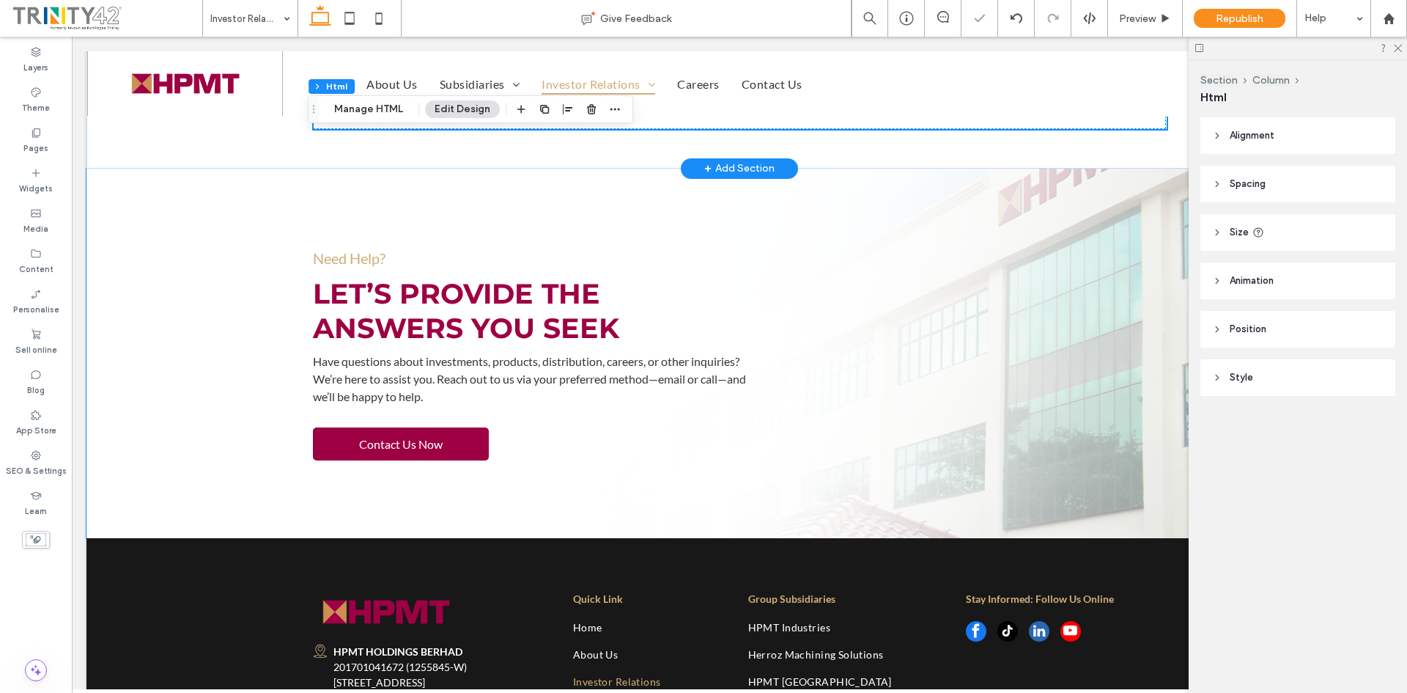
scroll to position [1026, 0]
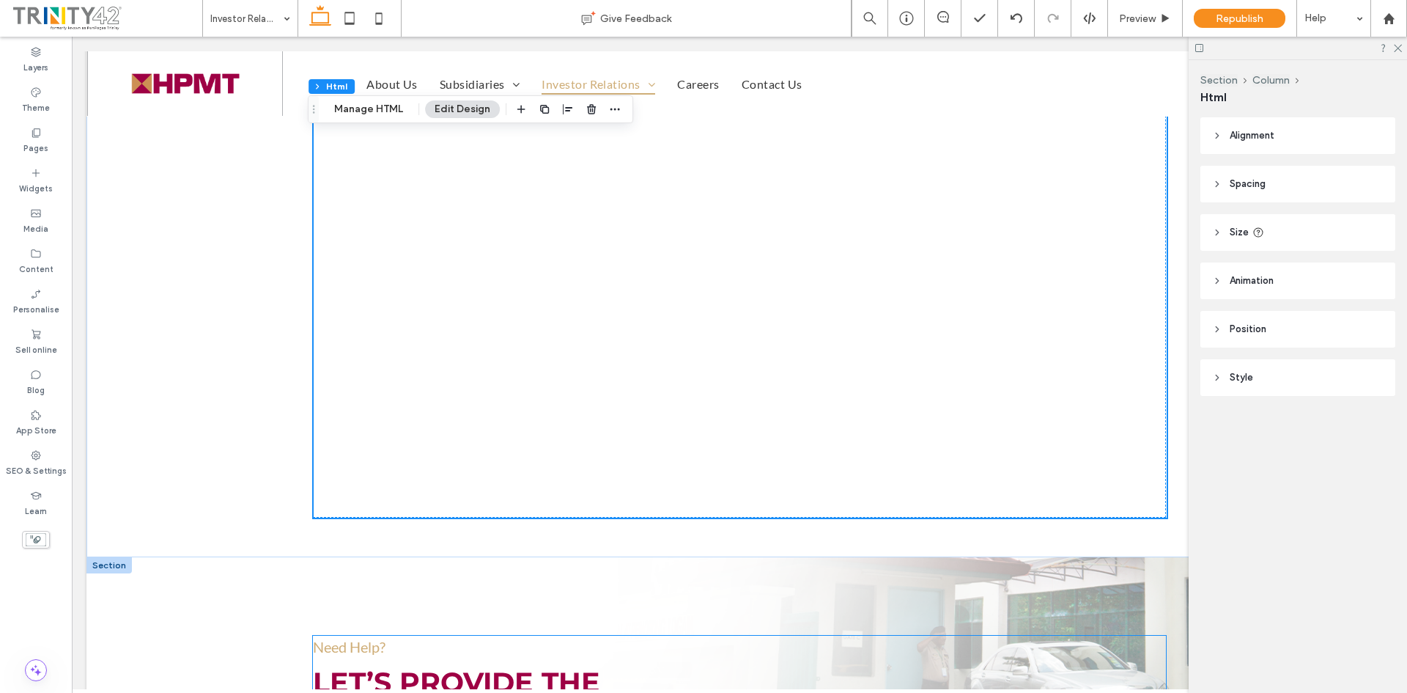
scroll to position [879, 0]
click at [462, 370] on div "Responsive iFrame Example" at bounding box center [740, 12] width 853 height 1011
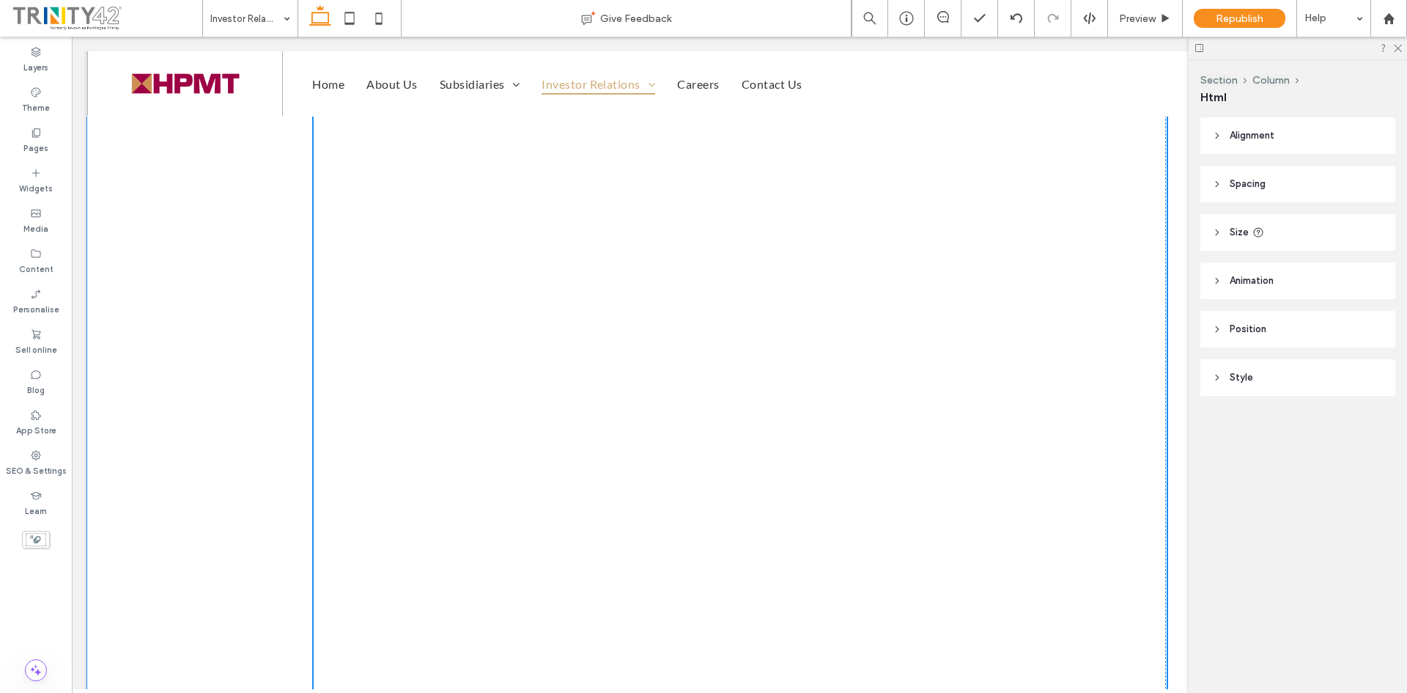
drag, startPoint x: 306, startPoint y: 519, endPoint x: 310, endPoint y: 623, distance: 104.2
click at [305, 635] on div "Responsive iFrame Example 100% , 1631px" at bounding box center [739, 106] width 879 height 1274
type input "****"
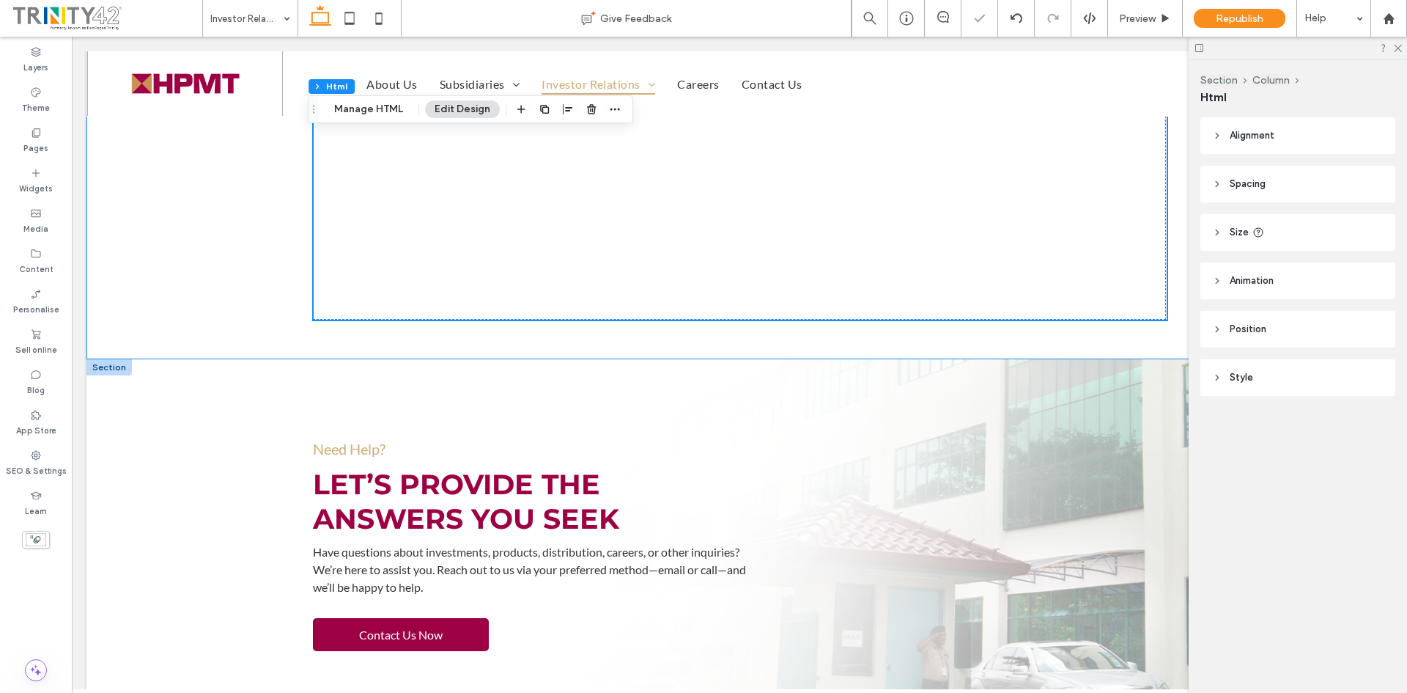
scroll to position [1319, 0]
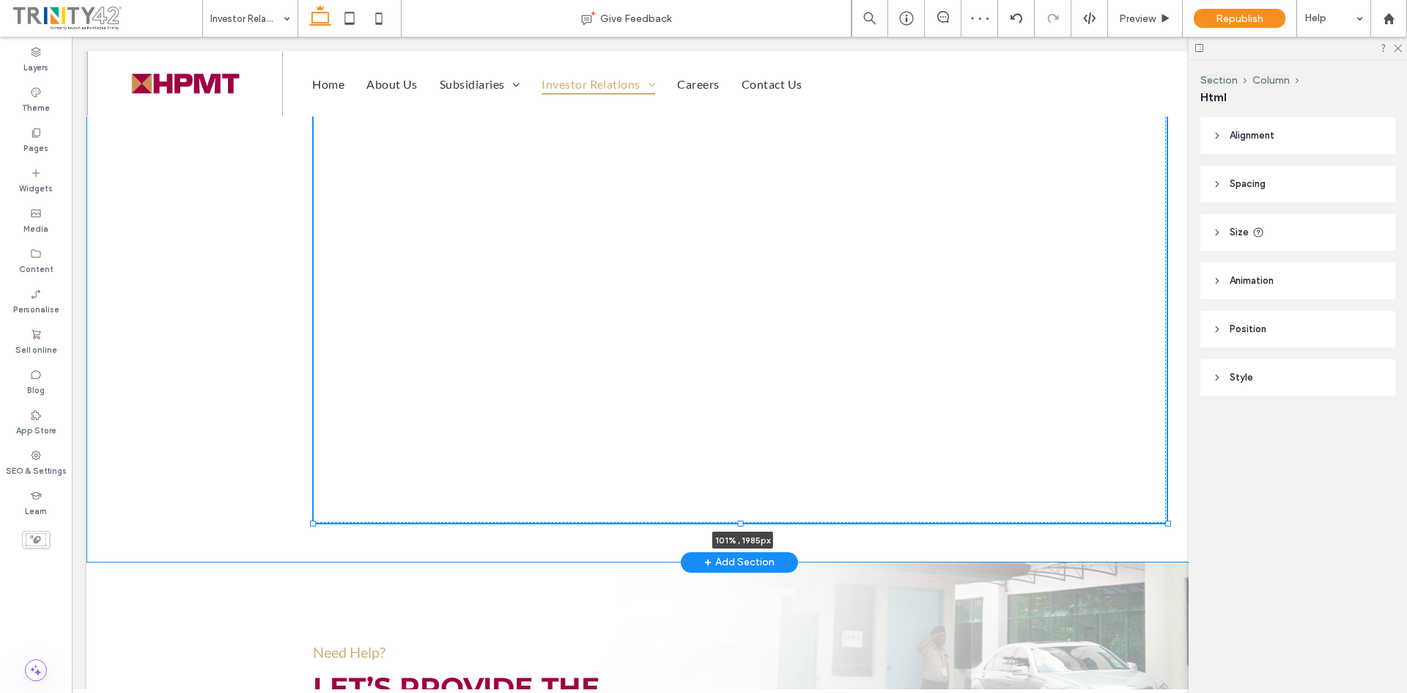
drag, startPoint x: 307, startPoint y: 311, endPoint x: 303, endPoint y: 416, distance: 105.6
type input "****"
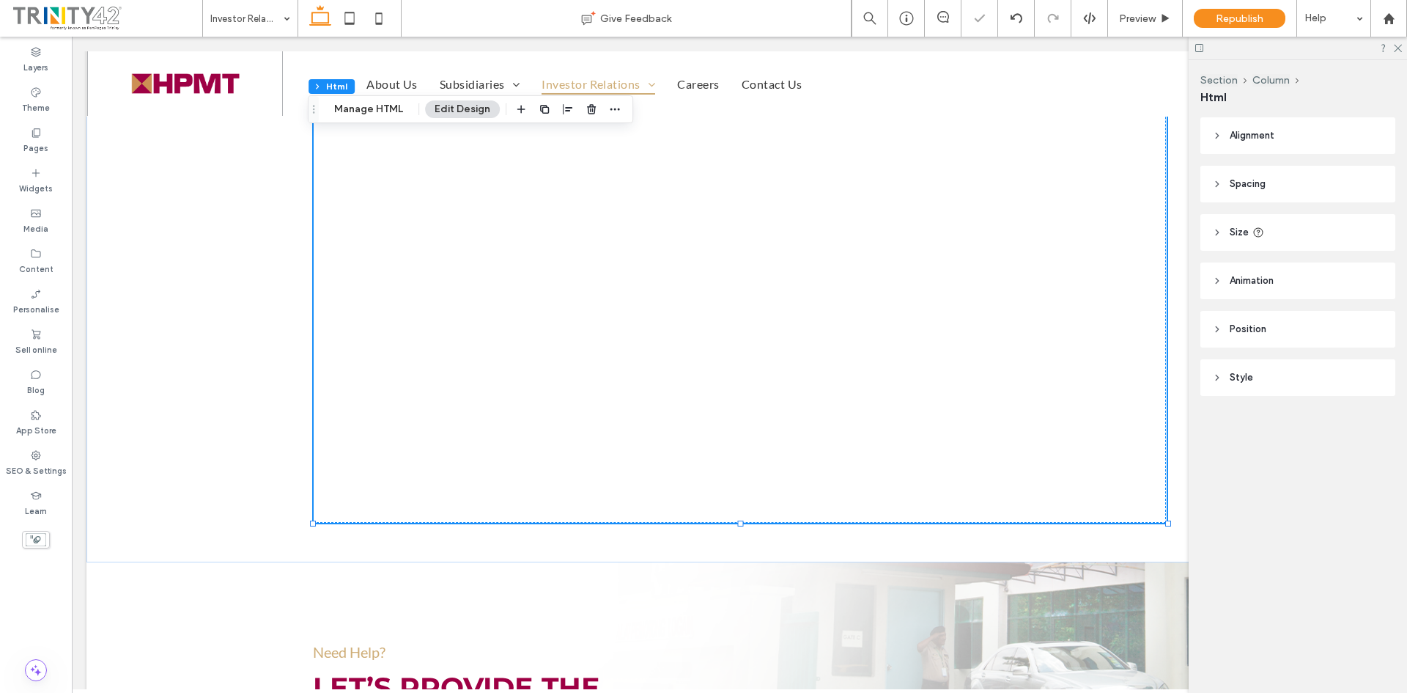
click at [1305, 520] on div "Section Column Html Alignment Spacing Set margins and padding 0px 0% 0px 1px * …" at bounding box center [1298, 376] width 218 height 633
